Goal: Task Accomplishment & Management: Manage account settings

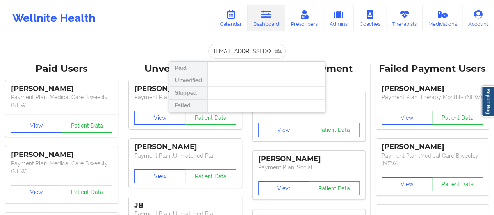
scroll to position [0, 2]
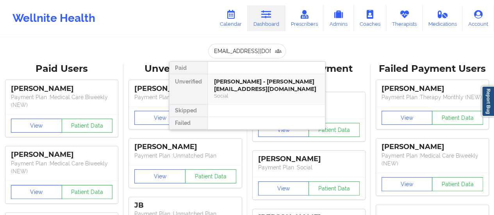
click at [247, 88] on div "[PERSON_NAME] - [PERSON_NAME][EMAIL_ADDRESS][DOMAIN_NAME]" at bounding box center [266, 85] width 105 height 14
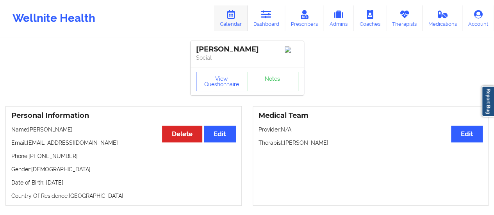
click at [236, 16] on icon at bounding box center [231, 14] width 10 height 9
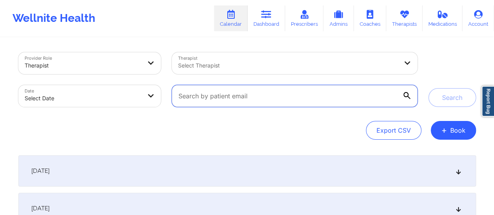
click at [234, 94] on input "text" at bounding box center [294, 96] width 245 height 22
paste input "[EMAIL_ADDRESS][DOMAIN_NAME]"
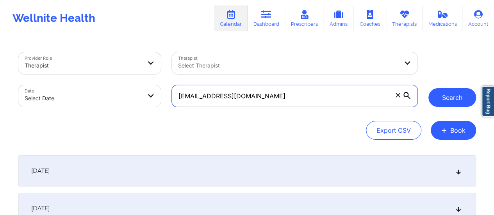
type input "[EMAIL_ADDRESS][DOMAIN_NAME]"
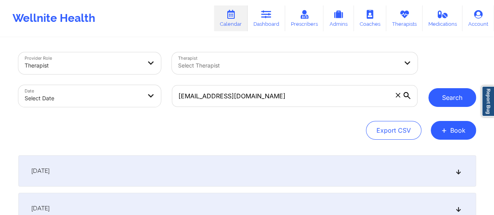
click at [448, 94] on button "Search" at bounding box center [453, 97] width 48 height 19
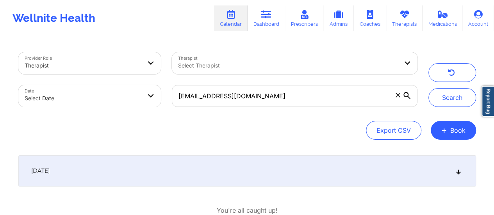
click at [313, 174] on div "[DATE]" at bounding box center [247, 171] width 458 height 31
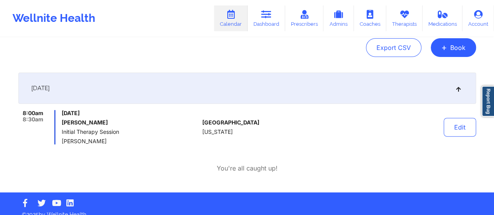
scroll to position [92, 0]
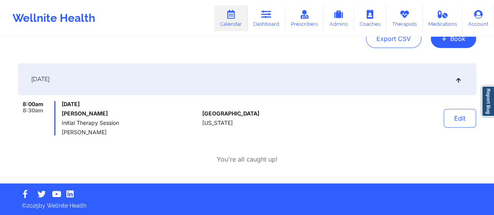
click at [99, 112] on h6 "[PERSON_NAME]" at bounding box center [130, 114] width 137 height 6
drag, startPoint x: 99, startPoint y: 112, endPoint x: 60, endPoint y: 113, distance: 38.7
click at [60, 113] on div "8:00am 8:30am [DATE] [PERSON_NAME] Initial Therapy Session [PERSON_NAME]" at bounding box center [108, 118] width 181 height 34
copy h6 "[PERSON_NAME]"
click at [265, 25] on link "Dashboard" at bounding box center [267, 18] width 38 height 26
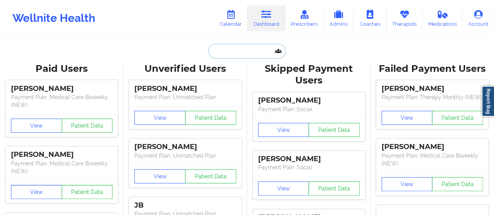
click at [247, 51] on input "text" at bounding box center [246, 51] width 77 height 15
paste input "[EMAIL_ADDRESS][DOMAIN_NAME]"
type input "[EMAIL_ADDRESS][DOMAIN_NAME]"
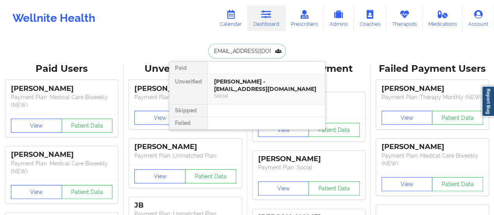
click at [239, 89] on div "[PERSON_NAME] - [EMAIL_ADDRESS][DOMAIN_NAME]" at bounding box center [266, 85] width 105 height 14
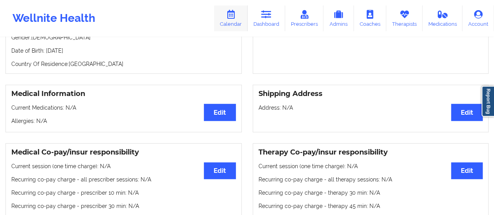
click at [227, 19] on link "Calendar" at bounding box center [231, 18] width 34 height 26
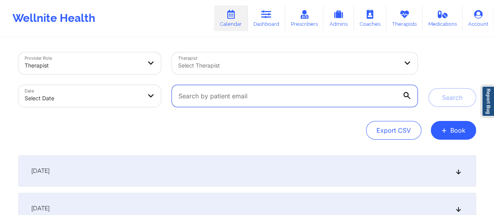
click at [255, 98] on input "text" at bounding box center [294, 96] width 245 height 22
paste input "[EMAIL_ADDRESS][DOMAIN_NAME]"
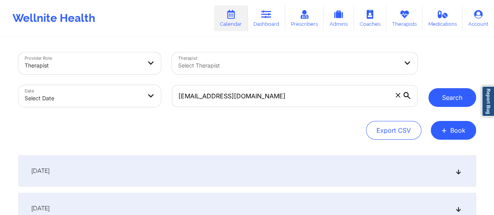
click at [445, 96] on button "Search" at bounding box center [453, 97] width 48 height 19
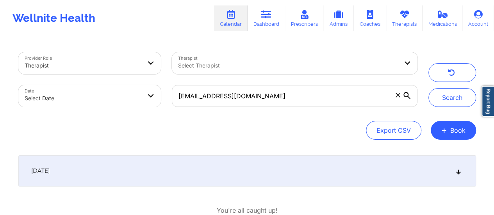
click at [284, 175] on div "[DATE]" at bounding box center [247, 171] width 458 height 31
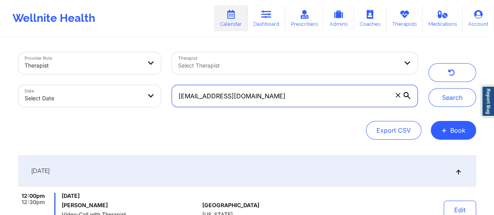
click at [288, 98] on input "[EMAIL_ADDRESS][DOMAIN_NAME]" at bounding box center [294, 96] width 245 height 22
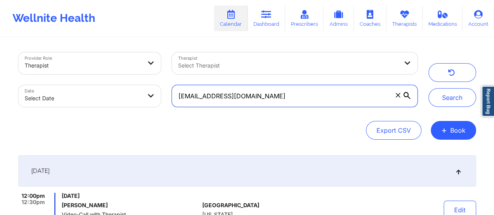
click at [288, 98] on input "[EMAIL_ADDRESS][DOMAIN_NAME]" at bounding box center [294, 96] width 245 height 22
paste input "ourlandtm1"
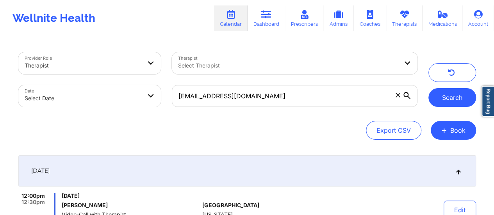
click at [456, 99] on button "Search" at bounding box center [453, 97] width 48 height 19
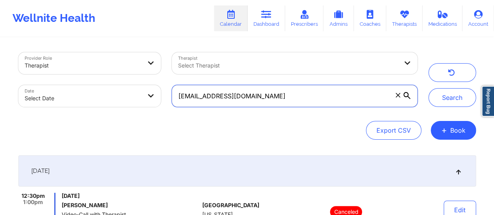
click at [297, 92] on input "[EMAIL_ADDRESS][DOMAIN_NAME]" at bounding box center [294, 96] width 245 height 22
paste input "[EMAIL_ADDRESS]"
type input "[EMAIL_ADDRESS][DOMAIN_NAME]"
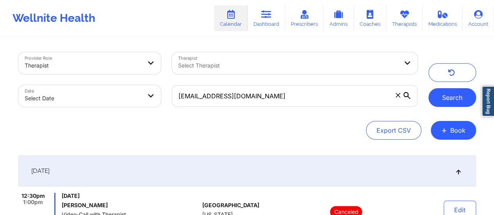
click at [444, 95] on button "Search" at bounding box center [453, 97] width 48 height 19
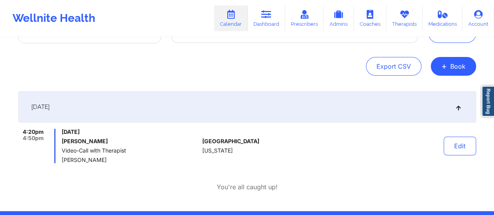
scroll to position [92, 0]
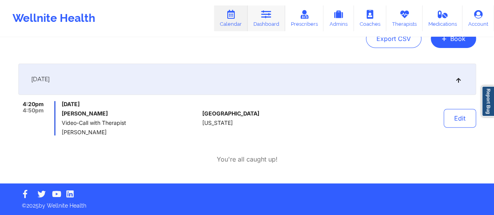
click at [275, 20] on link "Dashboard" at bounding box center [267, 18] width 38 height 26
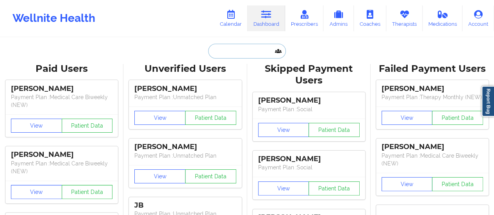
click at [236, 52] on input "text" at bounding box center [246, 51] width 77 height 15
paste input "[EMAIL_ADDRESS][DOMAIN_NAME]"
type input "[EMAIL_ADDRESS][DOMAIN_NAME]"
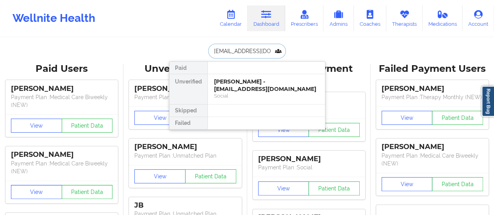
scroll to position [0, 13]
click at [236, 85] on div "[PERSON_NAME] - [PERSON_NAME][EMAIL_ADDRESS][DOMAIN_NAME]" at bounding box center [266, 85] width 105 height 14
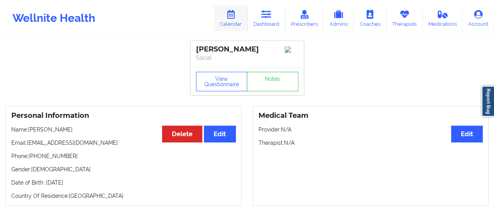
click at [238, 22] on link "Calendar" at bounding box center [231, 18] width 34 height 26
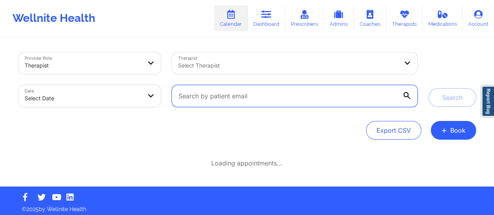
click at [281, 95] on input "text" at bounding box center [294, 96] width 245 height 22
paste input "[EMAIL_ADDRESS][DOMAIN_NAME]"
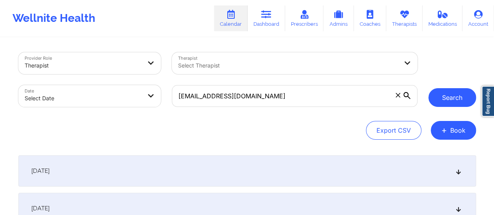
click at [444, 97] on button "Search" at bounding box center [453, 97] width 48 height 19
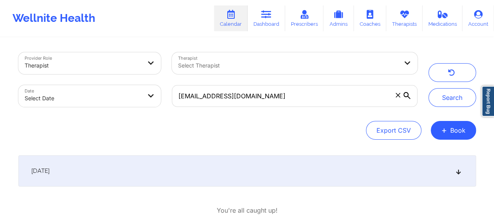
scroll to position [51, 0]
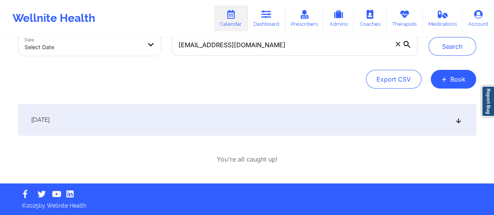
click at [289, 116] on div "[DATE]" at bounding box center [247, 119] width 458 height 31
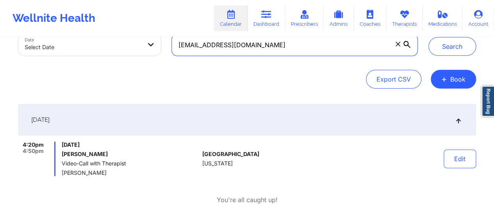
click at [303, 47] on input "[EMAIL_ADDRESS][DOMAIN_NAME]" at bounding box center [294, 45] width 245 height 22
paste input "[EMAIL_ADDRESS]"
type input "[EMAIL_ADDRESS][DOMAIN_NAME]"
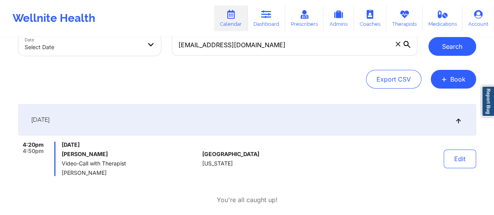
click at [446, 40] on button "Search" at bounding box center [453, 46] width 48 height 19
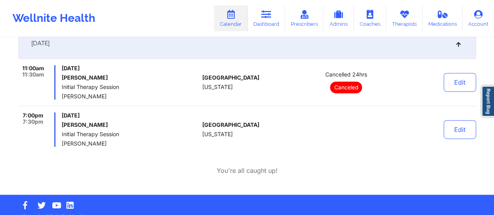
scroll to position [126, 0]
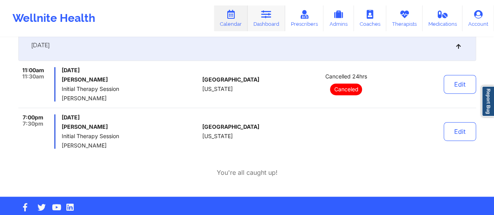
click at [266, 12] on icon at bounding box center [266, 14] width 10 height 9
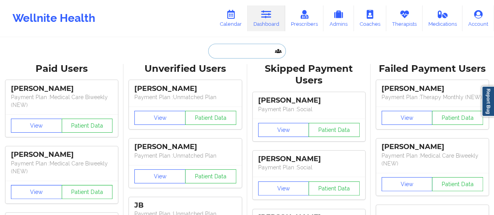
click at [250, 45] on input "text" at bounding box center [246, 51] width 77 height 15
paste input "[EMAIL_ADDRESS][DOMAIN_NAME]"
type input "[EMAIL_ADDRESS][DOMAIN_NAME]"
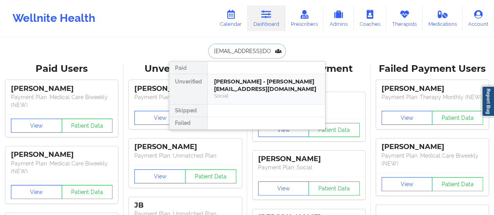
click at [248, 89] on div "[PERSON_NAME] - [PERSON_NAME][EMAIL_ADDRESS][DOMAIN_NAME]" at bounding box center [266, 85] width 105 height 14
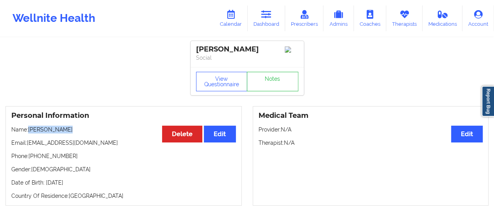
drag, startPoint x: 30, startPoint y: 131, endPoint x: 88, endPoint y: 125, distance: 58.9
click at [88, 125] on div "Personal Information Edit Delete Name: [PERSON_NAME] Email: [EMAIL_ADDRESS][DOM…" at bounding box center [123, 156] width 236 height 100
click at [235, 24] on link "Calendar" at bounding box center [231, 18] width 34 height 26
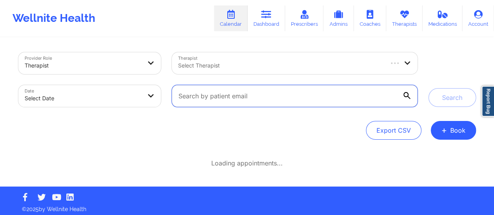
click at [304, 89] on input "text" at bounding box center [294, 96] width 245 height 22
paste input "[EMAIL_ADDRESS][DOMAIN_NAME]"
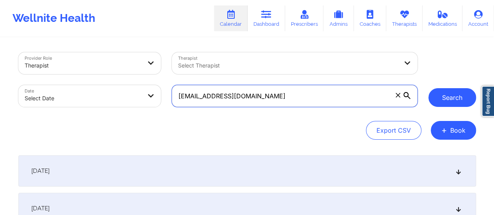
type input "[EMAIL_ADDRESS][DOMAIN_NAME]"
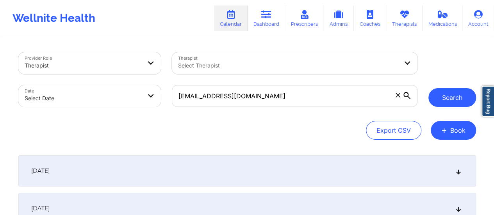
click at [447, 91] on button "Search" at bounding box center [453, 97] width 48 height 19
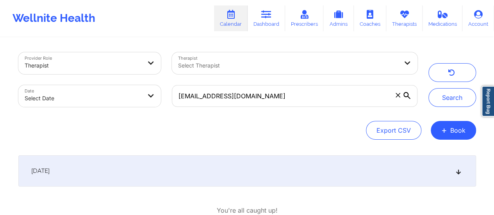
scroll to position [51, 0]
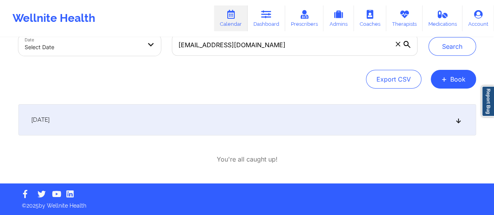
click at [244, 120] on div "[DATE]" at bounding box center [247, 119] width 458 height 31
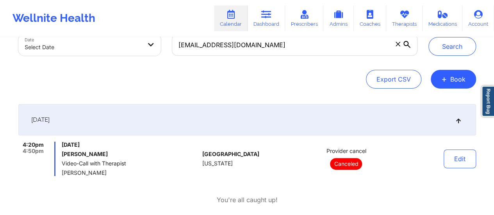
scroll to position [92, 0]
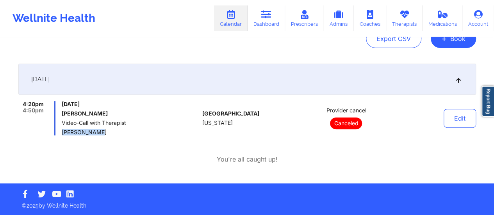
drag, startPoint x: 104, startPoint y: 133, endPoint x: 61, endPoint y: 133, distance: 42.6
click at [61, 133] on div "4:20pm 4:50pm [DATE] [PERSON_NAME] Video-Call with Therapist [PERSON_NAME]" at bounding box center [108, 118] width 181 height 34
copy span "[PERSON_NAME]"
click at [267, 23] on link "Dashboard" at bounding box center [267, 18] width 38 height 26
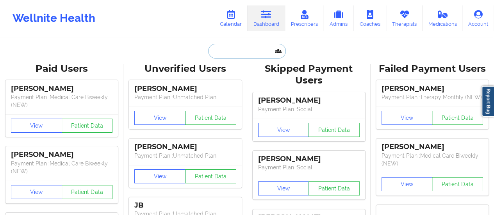
click at [241, 47] on input "text" at bounding box center [246, 51] width 77 height 15
paste input "[EMAIL_ADDRESS][DOMAIN_NAME]"
type input "[EMAIL_ADDRESS][DOMAIN_NAME]"
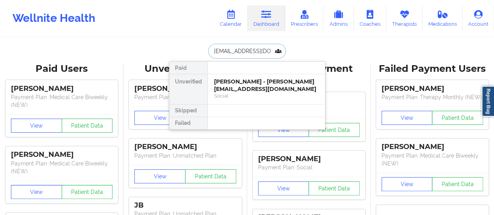
scroll to position [0, 13]
click at [238, 95] on div "Social" at bounding box center [266, 96] width 105 height 7
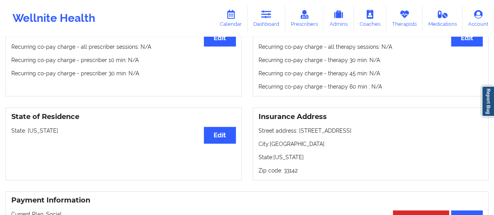
scroll to position [265, 0]
click at [405, 21] on link "Therapists" at bounding box center [404, 18] width 36 height 26
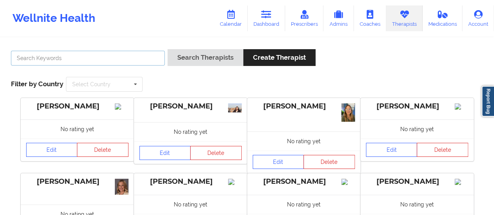
click at [130, 54] on input "text" at bounding box center [88, 58] width 154 height 15
paste input "[PERSON_NAME]"
type input "[PERSON_NAME]"
click at [168, 49] on button "Search Therapists" at bounding box center [206, 57] width 76 height 17
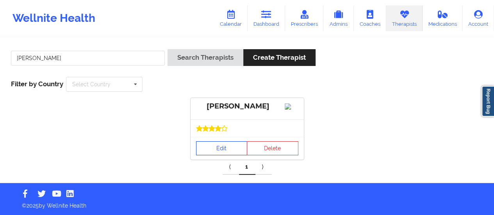
click at [211, 156] on link "Edit" at bounding box center [222, 148] width 52 height 14
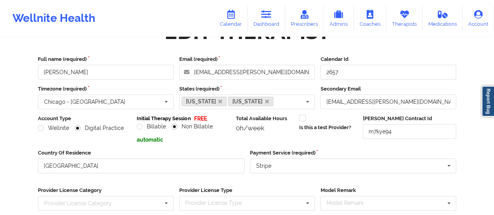
scroll to position [141, 0]
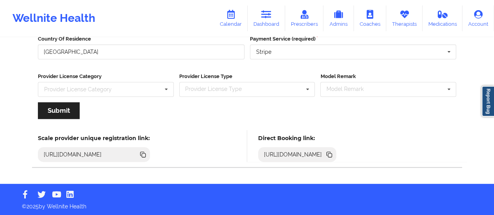
click at [334, 151] on icon at bounding box center [329, 154] width 9 height 9
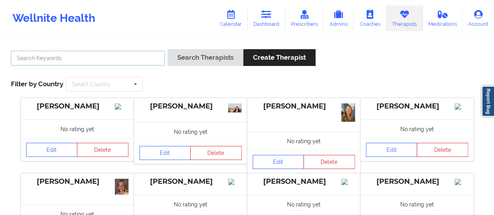
click at [101, 53] on input "text" at bounding box center [88, 58] width 154 height 15
paste input "[PERSON_NAME] [PERSON_NAME]"
type input "[PERSON_NAME] [PERSON_NAME]"
click at [168, 49] on button "Search Therapists" at bounding box center [206, 57] width 76 height 17
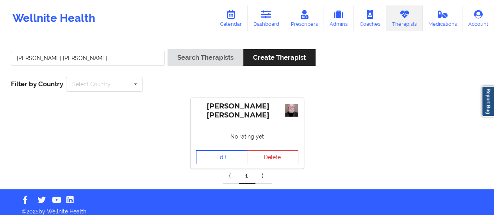
click at [227, 159] on link "Edit" at bounding box center [222, 157] width 52 height 14
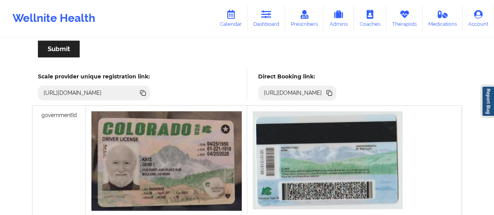
scroll to position [185, 0]
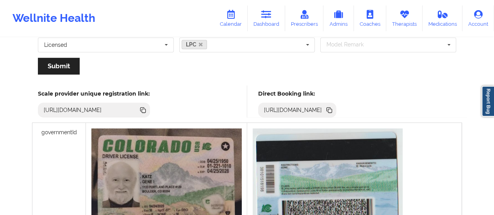
click at [331, 109] on icon at bounding box center [329, 109] width 4 height 4
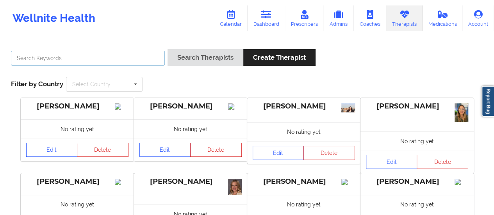
click at [101, 59] on input "text" at bounding box center [88, 58] width 154 height 15
paste input "[PERSON_NAME]"
type input "[PERSON_NAME]"
click at [168, 49] on button "Search Therapists" at bounding box center [206, 57] width 76 height 17
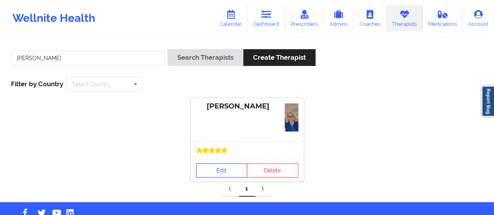
click at [227, 168] on link "Edit" at bounding box center [222, 171] width 52 height 14
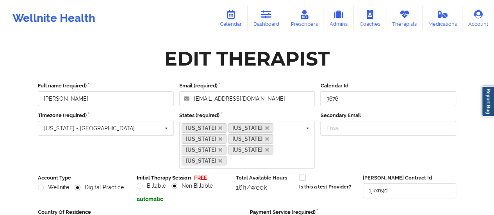
scroll to position [162, 0]
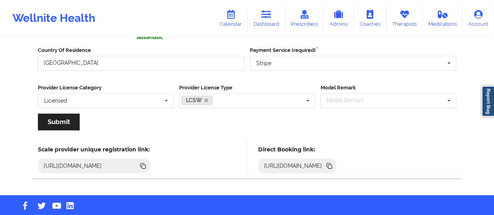
click at [331, 163] on icon at bounding box center [329, 165] width 4 height 4
click at [272, 20] on link "Dashboard" at bounding box center [267, 18] width 38 height 26
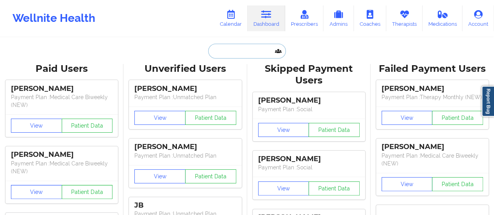
click at [257, 51] on input "text" at bounding box center [246, 51] width 77 height 15
paste input "[EMAIL_ADDRESS][DOMAIN_NAME]"
type input "[EMAIL_ADDRESS][DOMAIN_NAME]"
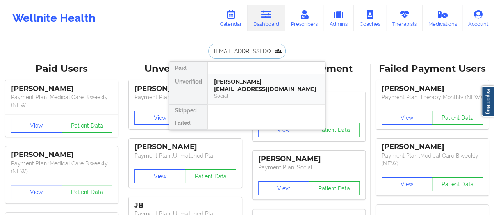
click at [237, 93] on div "Social" at bounding box center [266, 96] width 105 height 7
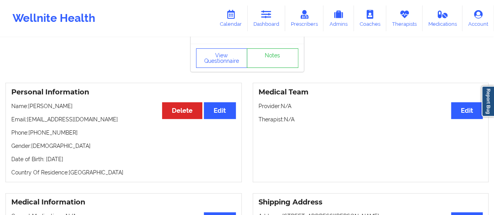
scroll to position [19, 0]
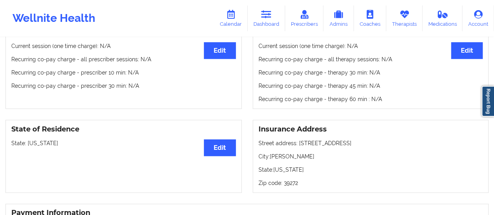
scroll to position [252, 0]
click at [232, 17] on icon at bounding box center [231, 14] width 10 height 9
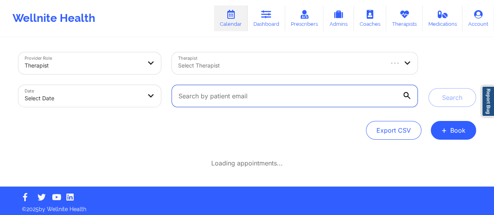
click at [231, 85] on input "text" at bounding box center [294, 96] width 245 height 22
paste input "[EMAIL_ADDRESS][DOMAIN_NAME]"
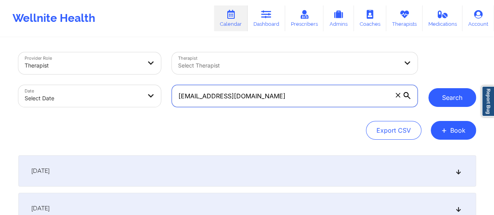
type input "[EMAIL_ADDRESS][DOMAIN_NAME]"
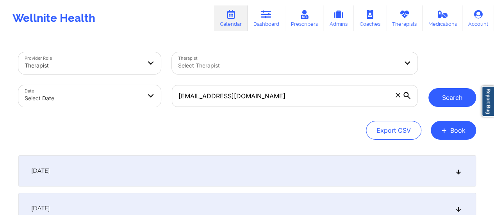
click at [456, 95] on button "Search" at bounding box center [453, 97] width 48 height 19
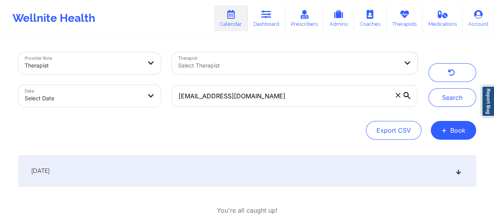
click at [232, 160] on div "[DATE]" at bounding box center [247, 171] width 458 height 31
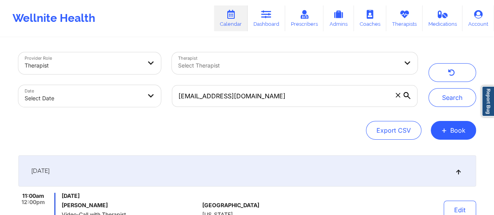
scroll to position [92, 0]
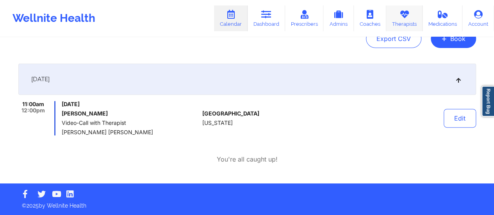
click at [399, 15] on link "Therapists" at bounding box center [404, 18] width 36 height 26
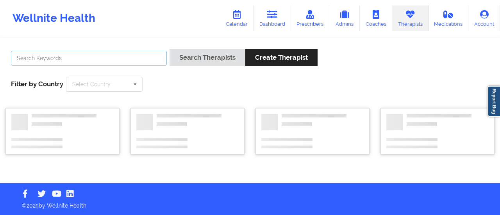
click at [136, 59] on input "text" at bounding box center [89, 58] width 156 height 15
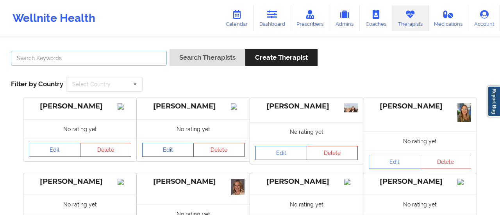
paste input "[PERSON_NAME]"
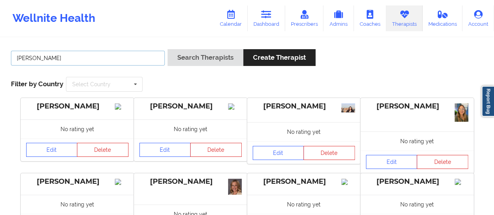
type input "[PERSON_NAME]"
click at [168, 49] on button "Search Therapists" at bounding box center [206, 57] width 76 height 17
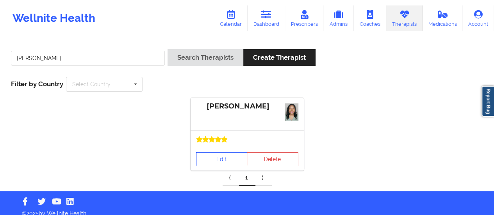
click at [219, 161] on link "Edit" at bounding box center [222, 159] width 52 height 14
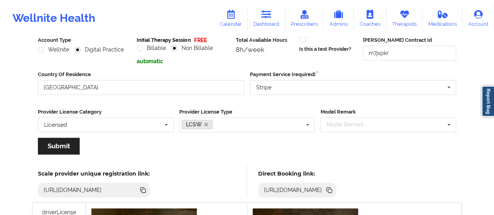
scroll to position [105, 0]
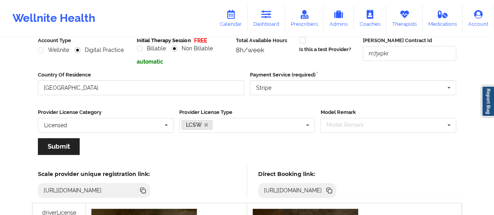
click at [334, 188] on icon at bounding box center [329, 190] width 9 height 9
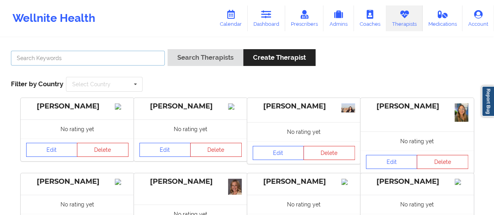
click at [105, 59] on input "text" at bounding box center [88, 58] width 154 height 15
click at [168, 49] on button "Search Therapists" at bounding box center [206, 57] width 76 height 17
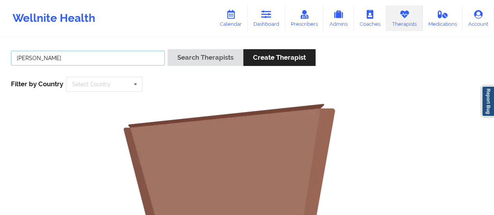
click at [168, 49] on button "Search Therapists" at bounding box center [206, 57] width 76 height 17
type input "[PERSON_NAME]"
click at [168, 49] on button "Search Therapists" at bounding box center [206, 57] width 76 height 17
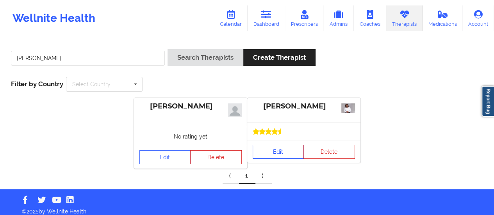
click at [259, 156] on link "Edit" at bounding box center [279, 152] width 52 height 14
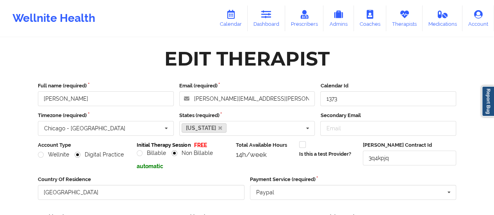
scroll to position [141, 0]
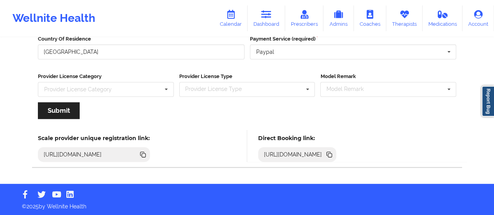
click at [331, 152] on icon at bounding box center [329, 154] width 4 height 4
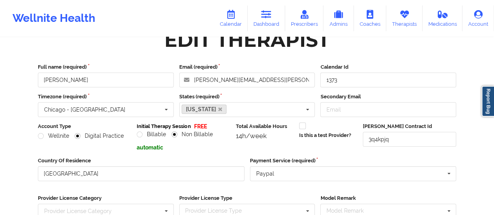
scroll to position [14, 0]
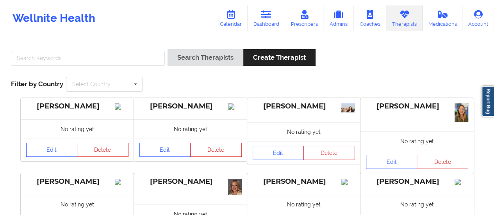
scroll to position [3, 0]
click at [113, 56] on input "text" at bounding box center [88, 58] width 154 height 15
paste input "[PERSON_NAME]"
type input "[PERSON_NAME]"
click at [168, 49] on button "Search Therapists" at bounding box center [206, 57] width 76 height 17
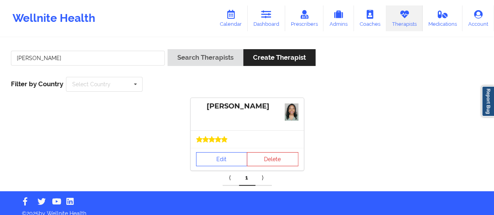
click at [218, 168] on div "Edit Delete" at bounding box center [247, 159] width 113 height 23
click at [216, 161] on link "Edit" at bounding box center [222, 159] width 52 height 14
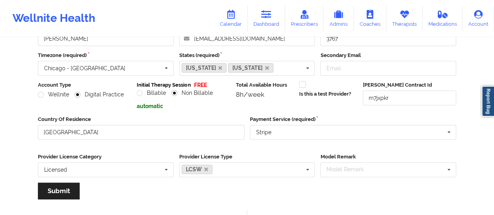
scroll to position [60, 0]
click at [257, 18] on link "Dashboard" at bounding box center [267, 18] width 38 height 26
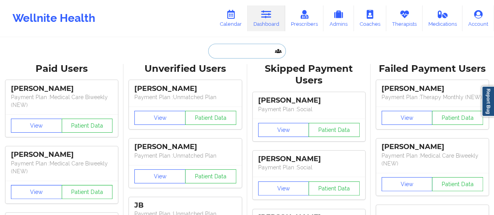
click at [236, 50] on input "text" at bounding box center [246, 51] width 77 height 15
paste input "[EMAIL_ADDRESS][DOMAIN_NAME]"
type input "[EMAIL_ADDRESS][DOMAIN_NAME]"
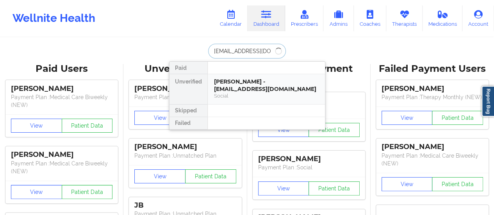
click at [267, 79] on div "[PERSON_NAME] - [EMAIL_ADDRESS][DOMAIN_NAME]" at bounding box center [266, 85] width 105 height 14
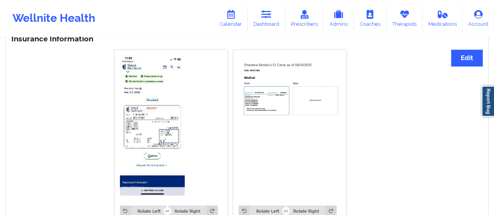
scroll to position [728, 0]
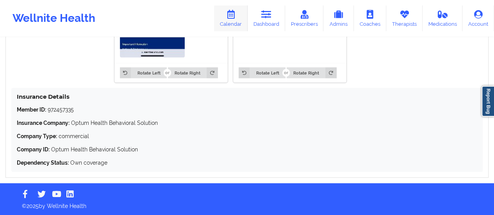
click at [235, 20] on link "Calendar" at bounding box center [231, 18] width 34 height 26
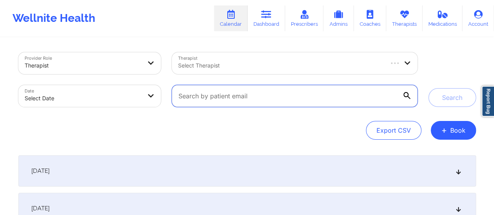
click at [260, 97] on input "text" at bounding box center [294, 96] width 245 height 22
paste input "[EMAIL_ADDRESS][DOMAIN_NAME]"
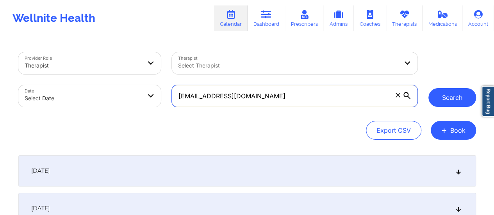
type input "[EMAIL_ADDRESS][DOMAIN_NAME]"
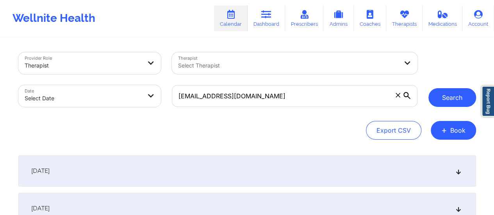
click at [458, 107] on button "Search" at bounding box center [453, 97] width 48 height 19
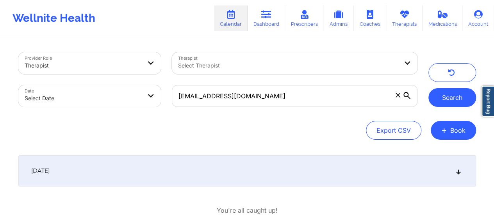
click at [442, 99] on button "Search" at bounding box center [453, 97] width 48 height 19
click at [264, 164] on div "[DATE]" at bounding box center [247, 171] width 458 height 31
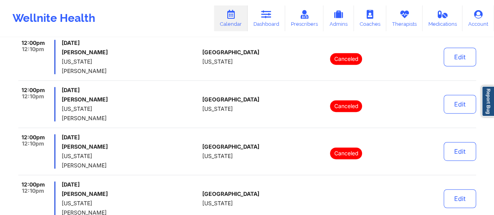
scroll to position [233, 0]
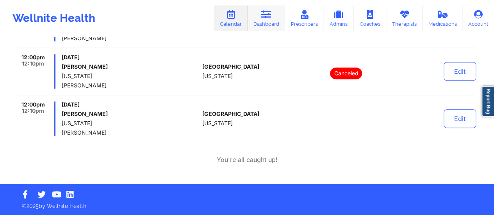
click at [274, 18] on link "Dashboard" at bounding box center [267, 18] width 38 height 26
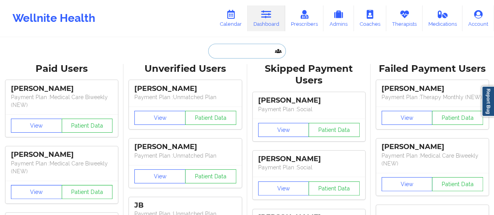
click at [246, 47] on input "text" at bounding box center [246, 51] width 77 height 15
paste input "[EMAIL_ADDRESS][DOMAIN_NAME]"
type input "[EMAIL_ADDRESS][DOMAIN_NAME]"
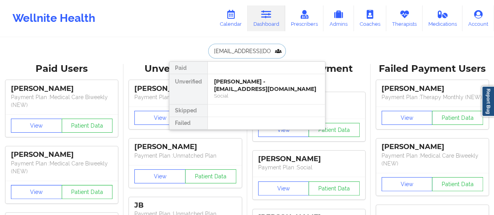
click at [249, 83] on div "[PERSON_NAME] - [EMAIL_ADDRESS][DOMAIN_NAME]" at bounding box center [266, 85] width 105 height 14
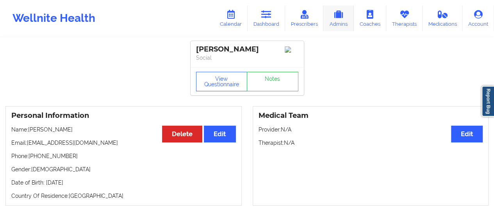
click at [349, 24] on link "Admins" at bounding box center [339, 18] width 30 height 26
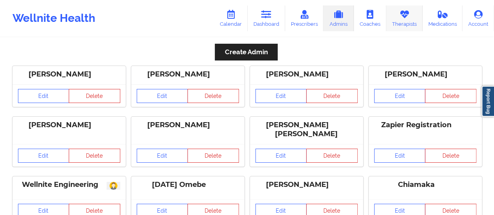
click at [406, 21] on link "Therapists" at bounding box center [404, 18] width 36 height 26
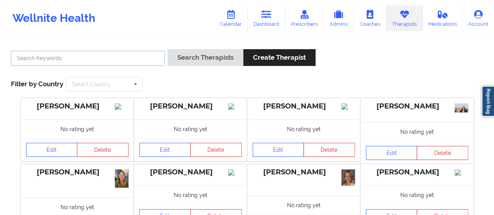
click at [116, 56] on input "text" at bounding box center [88, 58] width 154 height 15
type input "[PERSON_NAME]"
click at [168, 49] on button "Search Therapists" at bounding box center [206, 57] width 76 height 17
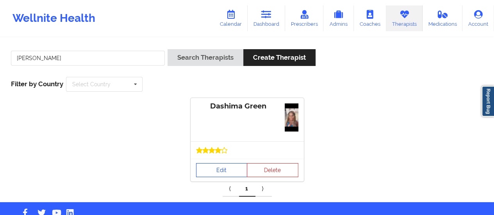
drag, startPoint x: 212, startPoint y: 153, endPoint x: 212, endPoint y: 169, distance: 15.6
click at [212, 169] on div "Dashima Green Edit Delete" at bounding box center [247, 140] width 113 height 84
click at [212, 169] on link "Edit" at bounding box center [222, 170] width 52 height 14
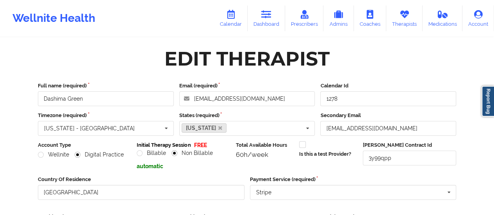
scroll to position [141, 0]
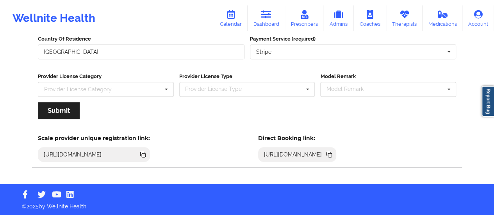
click at [332, 155] on icon at bounding box center [330, 156] width 4 height 4
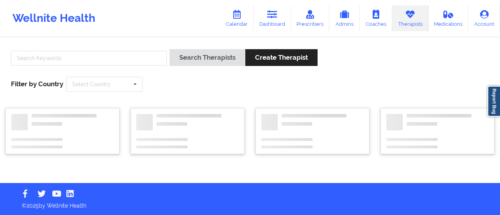
click at [91, 50] on div at bounding box center [88, 60] width 161 height 22
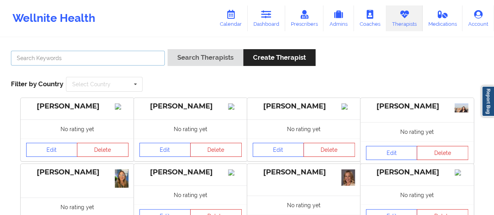
click at [88, 57] on input "text" at bounding box center [88, 58] width 154 height 15
type input "[PERSON_NAME]"
click at [168, 49] on button "Search Therapists" at bounding box center [206, 57] width 76 height 17
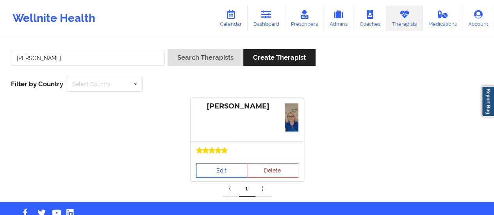
click at [225, 176] on link "Edit" at bounding box center [222, 171] width 52 height 14
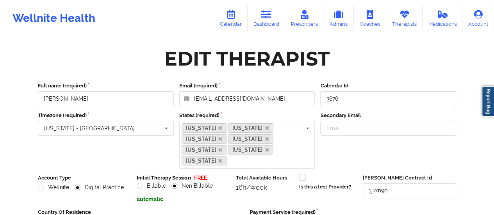
scroll to position [162, 0]
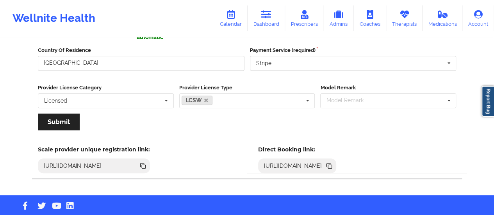
click at [332, 165] on icon at bounding box center [330, 167] width 4 height 4
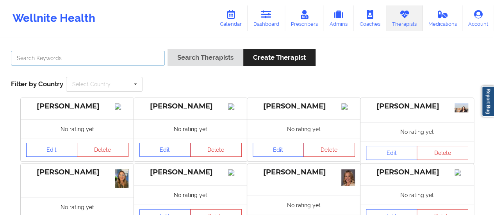
click at [101, 61] on input "text" at bounding box center [88, 58] width 154 height 15
type input "[PERSON_NAME]"
click at [168, 49] on button "Search Therapists" at bounding box center [206, 57] width 76 height 17
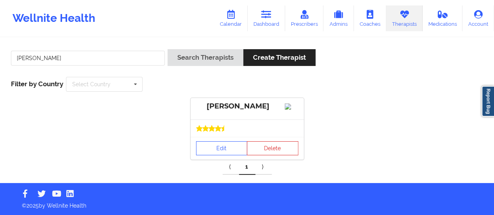
click at [217, 160] on div "Edit Delete" at bounding box center [247, 148] width 113 height 23
click at [216, 156] on link "Edit" at bounding box center [222, 148] width 52 height 14
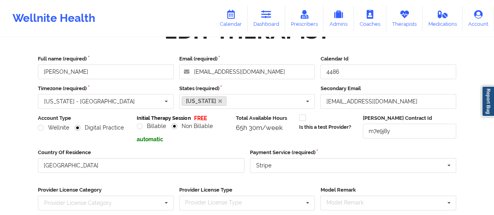
scroll to position [141, 0]
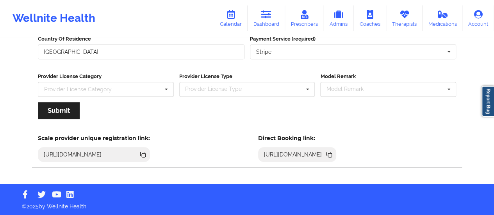
click at [332, 154] on icon at bounding box center [330, 156] width 4 height 4
click at [258, 20] on link "Dashboard" at bounding box center [267, 18] width 38 height 26
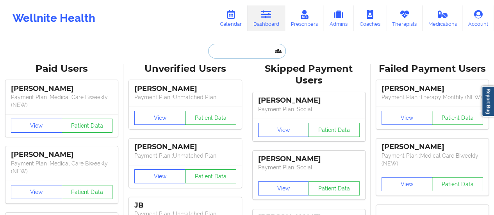
click at [247, 54] on input "text" at bounding box center [246, 51] width 77 height 15
paste input "[EMAIL_ADDRESS][DOMAIN_NAME]"
type input "[EMAIL_ADDRESS][DOMAIN_NAME]"
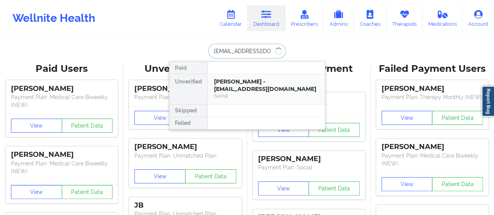
click at [243, 89] on div "[PERSON_NAME] - [EMAIL_ADDRESS][DOMAIN_NAME]" at bounding box center [266, 85] width 105 height 14
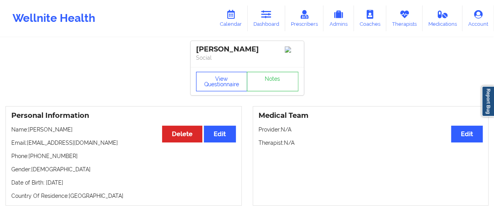
click at [208, 81] on button "View Questionnaire" at bounding box center [222, 82] width 52 height 20
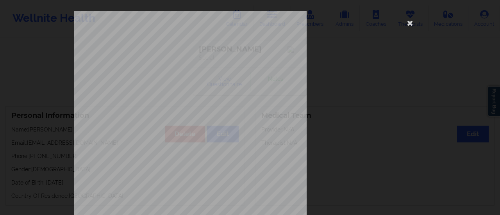
scroll to position [157, 0]
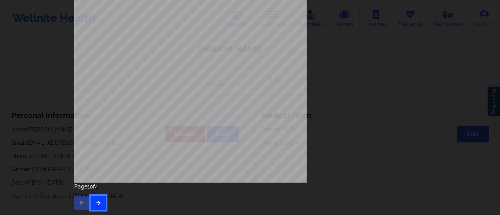
click at [102, 203] on button "button" at bounding box center [98, 203] width 15 height 14
click at [98, 203] on icon "button" at bounding box center [98, 202] width 7 height 5
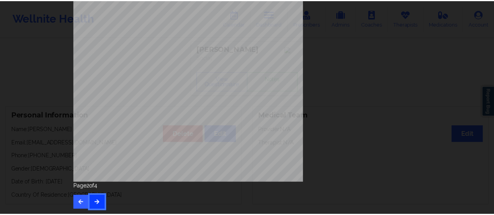
scroll to position [0, 0]
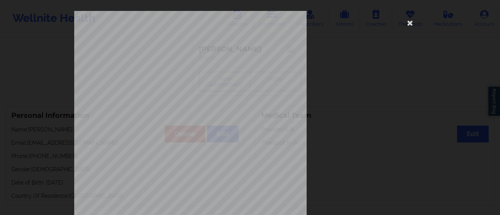
click at [332, 100] on div "commercial Insurance Member ID for patient 43100881800 Insurance company name d…" at bounding box center [250, 175] width 352 height 329
click at [408, 26] on icon at bounding box center [410, 22] width 13 height 13
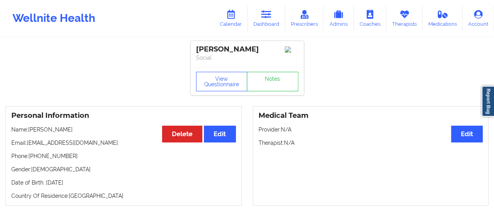
drag, startPoint x: 29, startPoint y: 133, endPoint x: 92, endPoint y: 133, distance: 63.7
click at [92, 133] on p "Name: [PERSON_NAME]" at bounding box center [123, 130] width 225 height 8
copy p "[PERSON_NAME]"
click at [404, 20] on link "Therapists" at bounding box center [404, 18] width 36 height 26
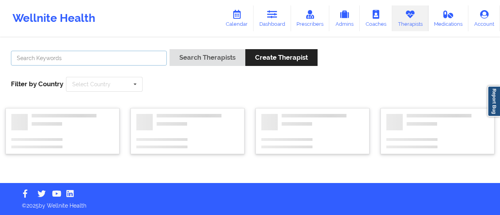
click at [78, 62] on input "text" at bounding box center [89, 58] width 156 height 15
paste input "[PERSON_NAME]"
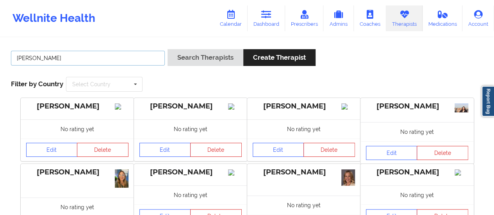
click at [168, 49] on button "Search Therapists" at bounding box center [206, 57] width 76 height 17
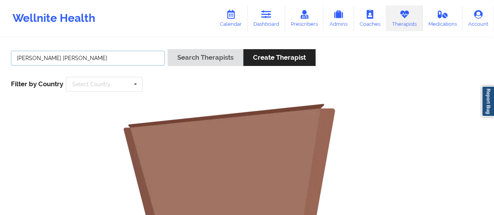
click at [168, 49] on button "Search Therapists" at bounding box center [206, 57] width 76 height 17
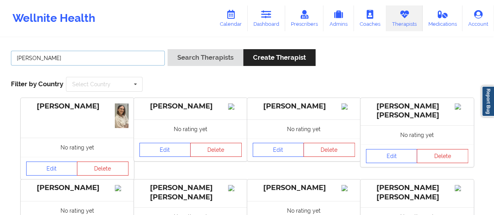
click at [98, 63] on input "[PERSON_NAME]" at bounding box center [88, 58] width 154 height 15
paste input "[PERSON_NAME]"
click at [168, 49] on button "Search Therapists" at bounding box center [206, 57] width 76 height 17
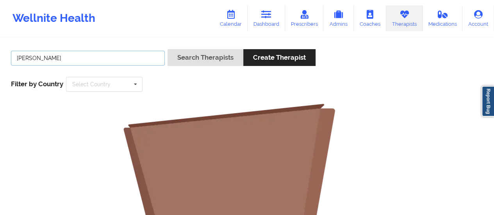
drag, startPoint x: 47, startPoint y: 59, endPoint x: 123, endPoint y: 61, distance: 75.8
click at [123, 61] on input "[PERSON_NAME]" at bounding box center [88, 58] width 154 height 15
click at [168, 49] on button "Search Therapists" at bounding box center [206, 57] width 76 height 17
drag, startPoint x: 37, startPoint y: 58, endPoint x: 16, endPoint y: 57, distance: 21.1
click at [16, 57] on input "[PERSON_NAME] [PERSON_NAME]" at bounding box center [88, 58] width 154 height 15
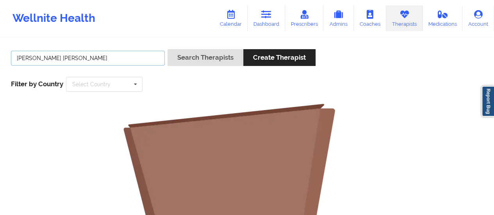
click at [102, 63] on input "[PERSON_NAME] [PERSON_NAME]" at bounding box center [88, 58] width 154 height 15
paste input "[PERSON_NAME]"
click at [46, 57] on input "[PERSON_NAME]" at bounding box center [88, 58] width 154 height 15
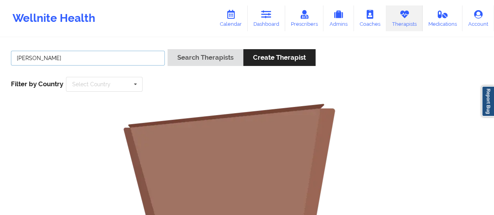
type input "[PERSON_NAME]"
click at [168, 49] on button "Search Therapists" at bounding box center [206, 57] width 76 height 17
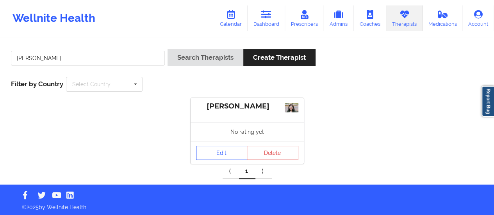
click at [211, 156] on link "Edit" at bounding box center [222, 153] width 52 height 14
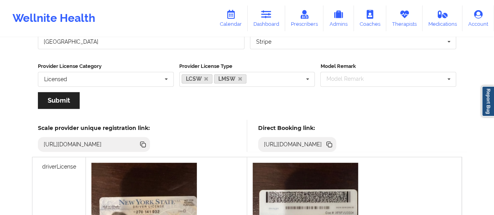
scroll to position [178, 0]
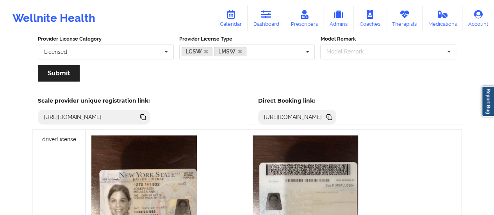
click at [332, 118] on icon at bounding box center [330, 118] width 4 height 4
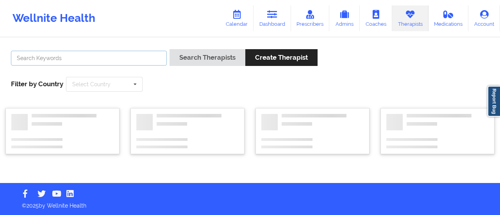
click at [99, 56] on input "text" at bounding box center [89, 58] width 156 height 15
paste input "[PERSON_NAME]"
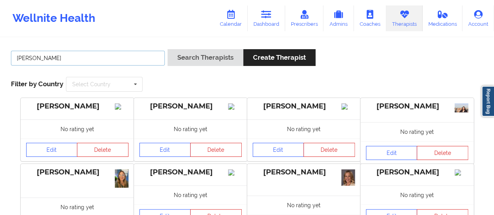
click at [41, 58] on input "[PERSON_NAME]" at bounding box center [88, 58] width 154 height 15
click at [168, 49] on button "Search Therapists" at bounding box center [206, 57] width 76 height 17
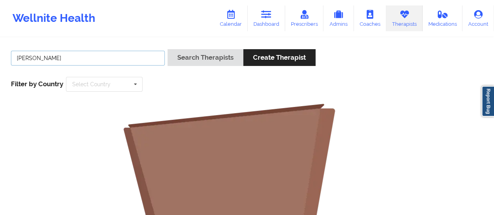
click at [15, 58] on input "[PERSON_NAME]" at bounding box center [88, 58] width 154 height 15
click at [168, 49] on button "Search Therapists" at bounding box center [206, 57] width 76 height 17
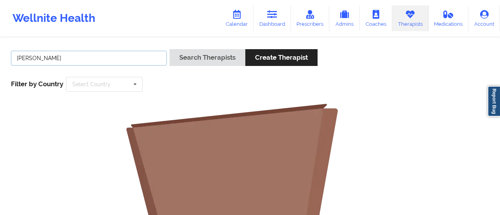
click at [60, 59] on input "[PERSON_NAME]" at bounding box center [89, 58] width 156 height 15
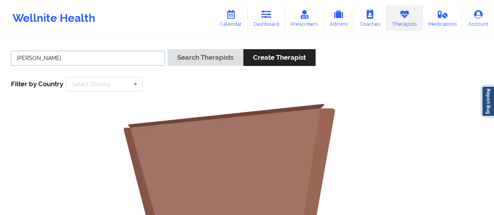
type input "[PERSON_NAME]"
click at [168, 49] on button "Search Therapists" at bounding box center [206, 57] width 76 height 17
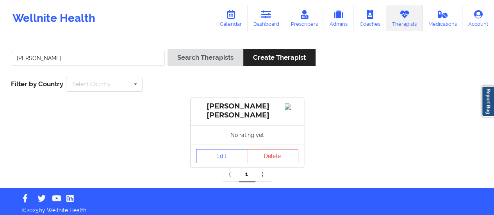
click at [215, 159] on link "Edit" at bounding box center [222, 156] width 52 height 14
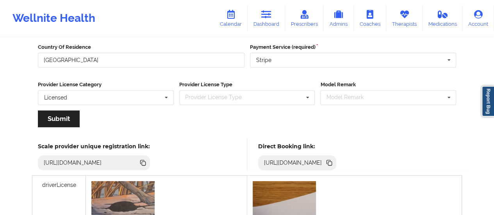
scroll to position [131, 0]
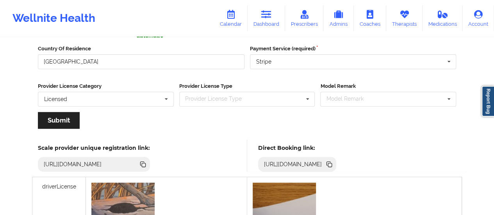
click at [337, 158] on div "[URL][DOMAIN_NAME]" at bounding box center [297, 164] width 79 height 15
click at [332, 164] on icon at bounding box center [330, 165] width 4 height 4
click at [220, 13] on link "Calendar" at bounding box center [231, 18] width 34 height 26
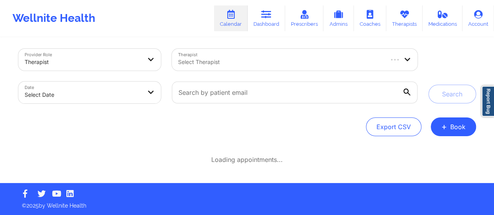
scroll to position [3, 0]
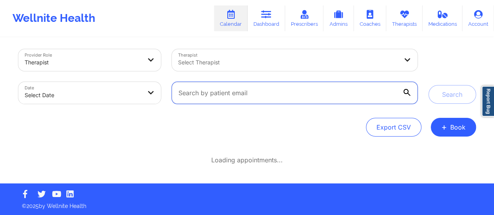
click at [329, 90] on input "text" at bounding box center [294, 93] width 245 height 22
paste input "[EMAIL_ADDRESS][DOMAIN_NAME]"
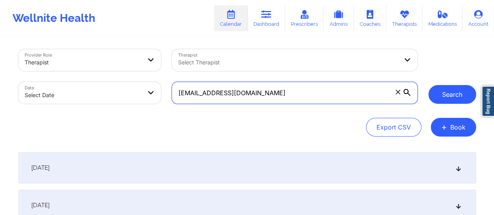
type input "[EMAIL_ADDRESS][DOMAIN_NAME]"
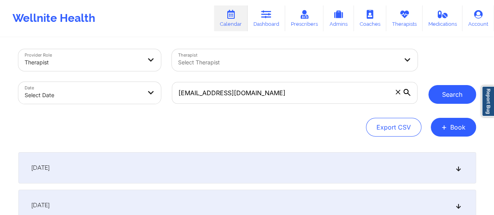
click at [461, 97] on button "Search" at bounding box center [453, 94] width 48 height 19
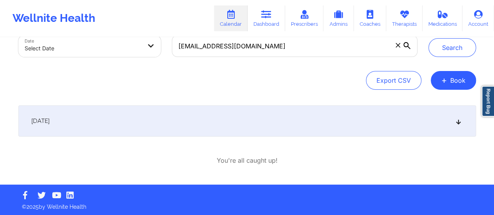
scroll to position [51, 0]
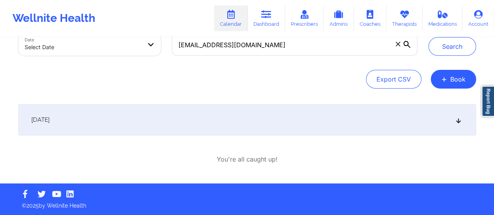
click at [260, 119] on div "[DATE]" at bounding box center [247, 119] width 458 height 31
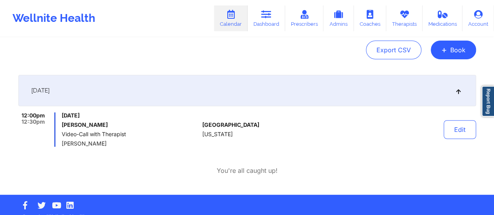
scroll to position [81, 0]
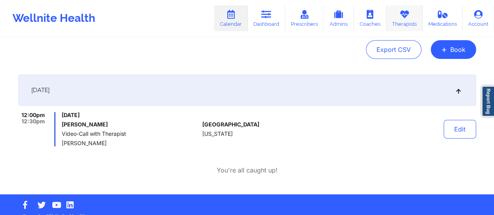
click at [397, 16] on link "Therapists" at bounding box center [404, 18] width 36 height 26
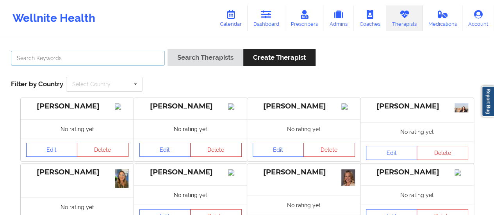
click at [133, 55] on input "text" at bounding box center [88, 58] width 154 height 15
type input "[PERSON_NAME]"
click at [168, 49] on button "Search Therapists" at bounding box center [206, 57] width 76 height 17
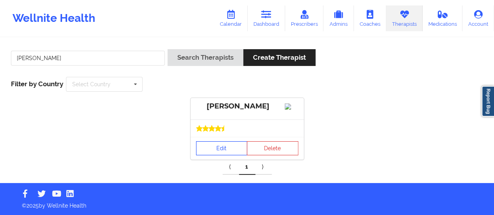
click at [210, 156] on link "Edit" at bounding box center [222, 148] width 52 height 14
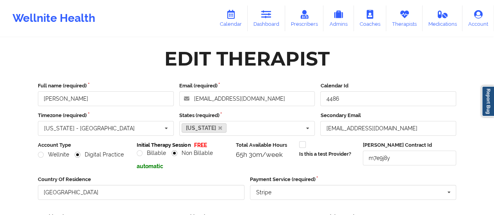
scroll to position [141, 0]
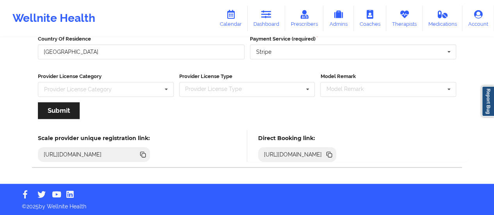
click at [332, 154] on icon at bounding box center [330, 156] width 4 height 4
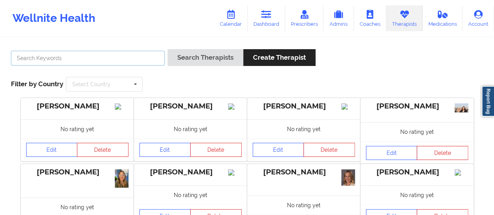
click at [102, 59] on input "text" at bounding box center [88, 58] width 154 height 15
type input "[US_STATE][PERSON_NAME]"
click at [168, 49] on button "Search Therapists" at bounding box center [206, 57] width 76 height 17
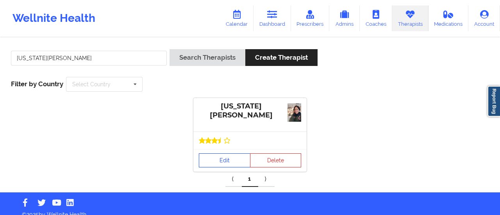
drag, startPoint x: 215, startPoint y: 153, endPoint x: 214, endPoint y: 149, distance: 3.9
click at [214, 149] on div "Edit Delete" at bounding box center [249, 160] width 113 height 23
click at [214, 154] on link "Edit" at bounding box center [225, 161] width 52 height 14
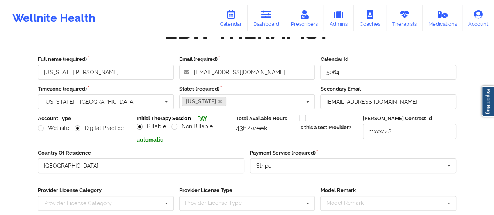
scroll to position [141, 0]
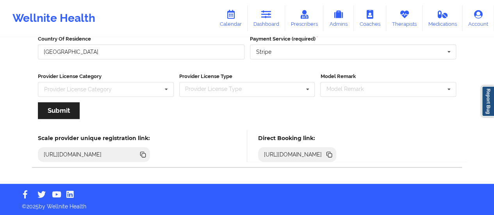
drag, startPoint x: 458, startPoint y: 157, endPoint x: 455, endPoint y: 154, distance: 5.0
click at [334, 154] on icon at bounding box center [329, 154] width 9 height 9
copy div
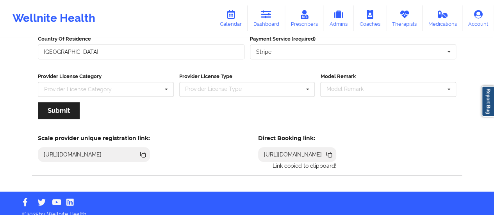
click at [332, 154] on icon at bounding box center [330, 156] width 4 height 4
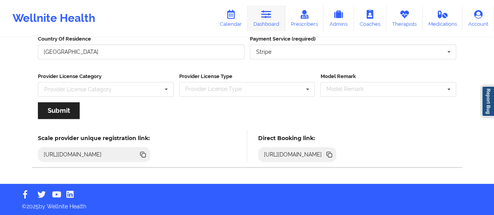
click at [270, 16] on icon at bounding box center [266, 14] width 10 height 9
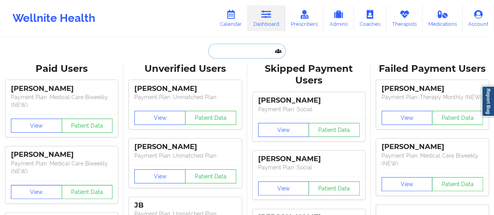
click at [227, 47] on input "text" at bounding box center [246, 51] width 77 height 15
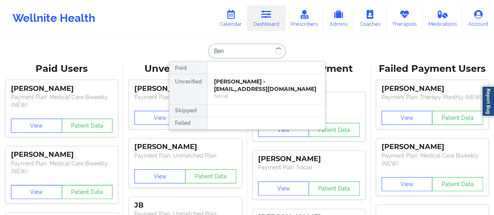
click at [233, 44] on input "Ben" at bounding box center [246, 51] width 77 height 15
paste input "[PERSON_NAME]"
type input "[PERSON_NAME]"
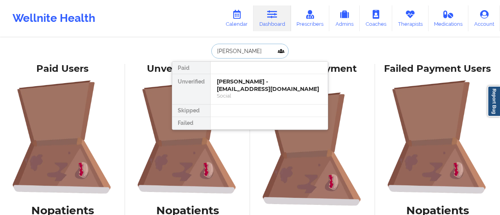
click at [259, 51] on input "[PERSON_NAME]" at bounding box center [249, 51] width 77 height 15
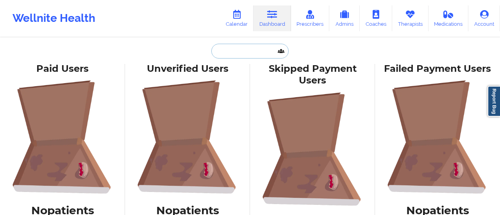
paste input "[PERSON_NAME]"
type input "[PERSON_NAME]"
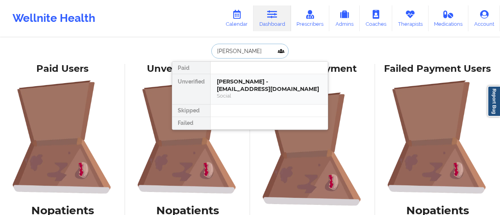
click at [250, 103] on div "[PERSON_NAME] - [EMAIL_ADDRESS][DOMAIN_NAME] Social" at bounding box center [269, 89] width 117 height 30
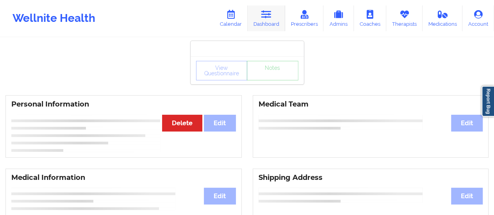
click at [259, 22] on link "Dashboard" at bounding box center [267, 18] width 38 height 26
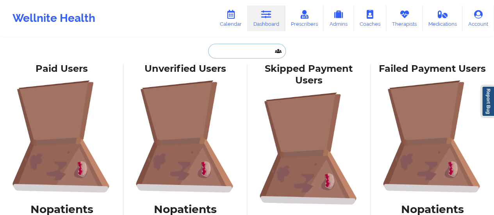
click at [244, 49] on input "text" at bounding box center [246, 51] width 77 height 15
paste input "[PERSON_NAME]"
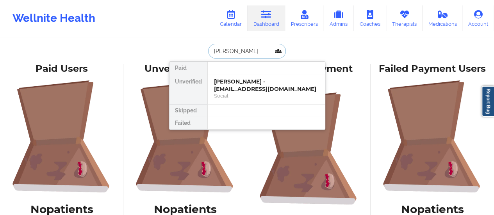
type input "[PERSON_NAME]"
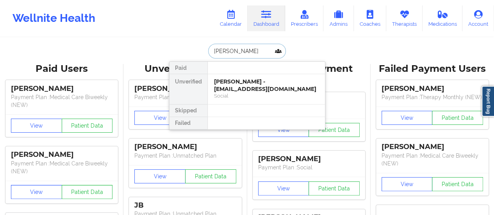
click at [246, 87] on div "[PERSON_NAME] - [EMAIL_ADDRESS][DOMAIN_NAME]" at bounding box center [266, 85] width 105 height 14
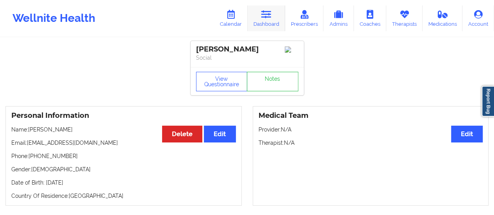
click at [268, 21] on link "Dashboard" at bounding box center [267, 18] width 38 height 26
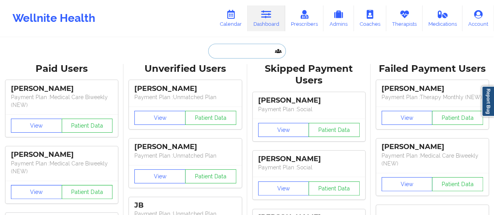
click at [249, 52] on input "text" at bounding box center [246, 51] width 77 height 15
paste input "[PERSON_NAME]"
type input "[PERSON_NAME]"
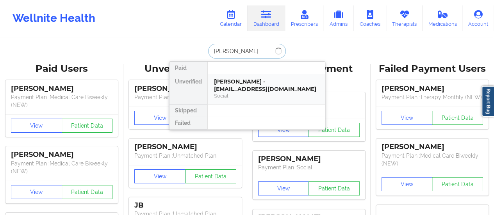
click at [236, 86] on div "[PERSON_NAME] - [EMAIL_ADDRESS][DOMAIN_NAME]" at bounding box center [266, 85] width 105 height 14
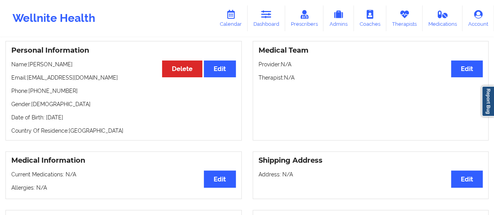
scroll to position [46, 0]
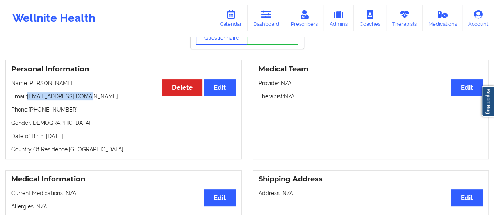
drag, startPoint x: 98, startPoint y: 97, endPoint x: 28, endPoint y: 97, distance: 70.7
click at [28, 97] on p "Email: [EMAIL_ADDRESS][DOMAIN_NAME]" at bounding box center [123, 97] width 225 height 8
copy p "[EMAIL_ADDRESS][DOMAIN_NAME]"
click at [228, 23] on link "Calendar" at bounding box center [231, 18] width 34 height 26
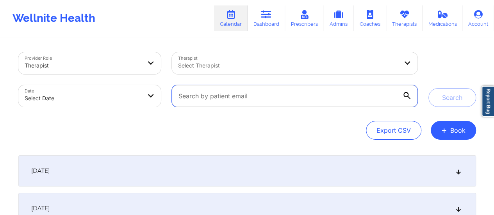
click at [265, 93] on input "text" at bounding box center [294, 96] width 245 height 22
paste input "[EMAIL_ADDRESS][DOMAIN_NAME]"
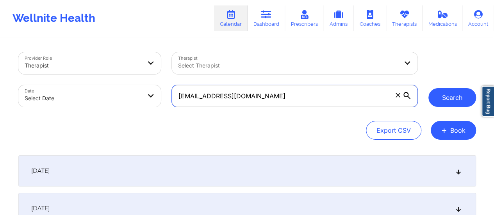
type input "[EMAIL_ADDRESS][DOMAIN_NAME]"
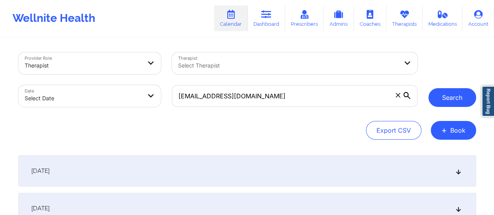
click at [470, 103] on button "Search" at bounding box center [453, 97] width 48 height 19
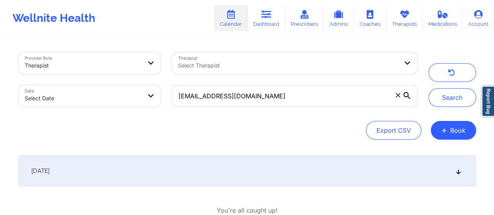
scroll to position [51, 0]
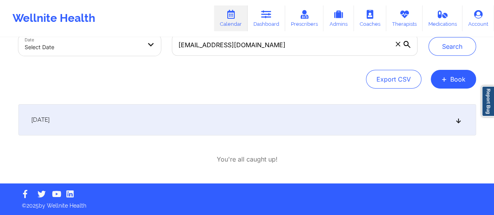
click at [201, 125] on div "[DATE]" at bounding box center [247, 119] width 458 height 31
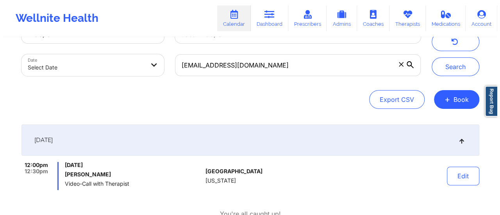
scroll to position [86, 0]
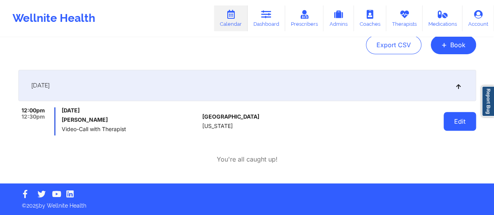
click at [455, 118] on button "Edit" at bounding box center [460, 121] width 32 height 19
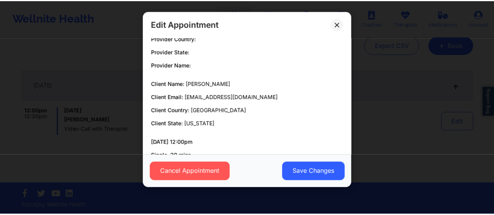
scroll to position [0, 0]
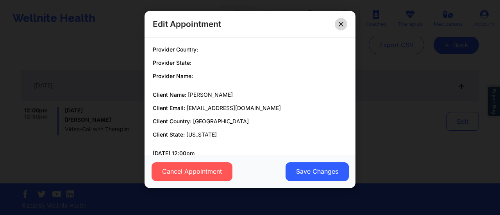
click at [344, 26] on button at bounding box center [341, 24] width 13 height 13
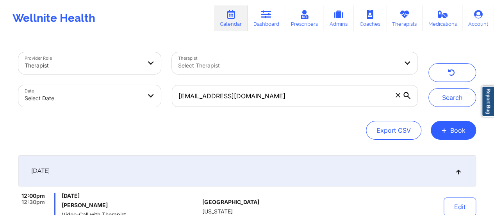
scroll to position [86, 0]
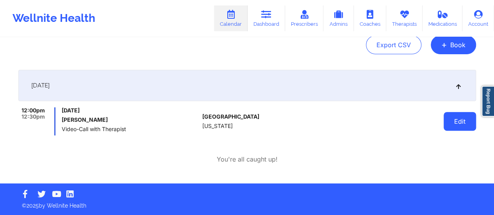
click at [464, 122] on button "Edit" at bounding box center [460, 121] width 32 height 19
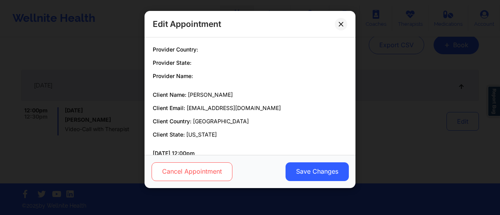
click at [218, 170] on button "Cancel Appointment" at bounding box center [192, 172] width 81 height 19
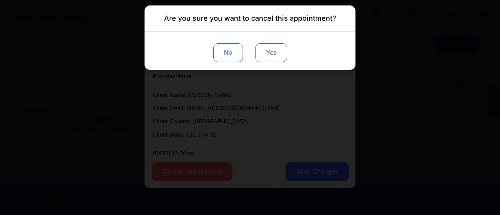
click at [274, 46] on button "Yes" at bounding box center [272, 52] width 32 height 19
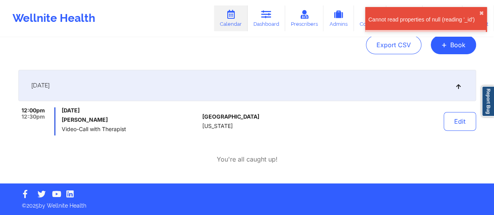
scroll to position [0, 0]
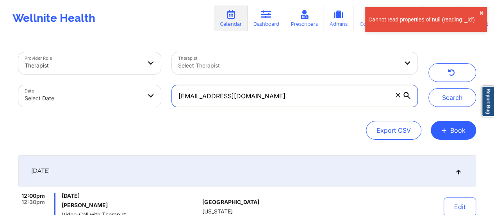
click at [302, 95] on input "[EMAIL_ADDRESS][DOMAIN_NAME]" at bounding box center [294, 96] width 245 height 22
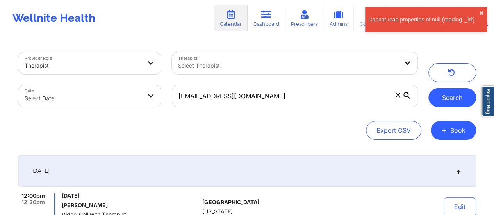
click at [467, 98] on button "Search" at bounding box center [453, 97] width 48 height 19
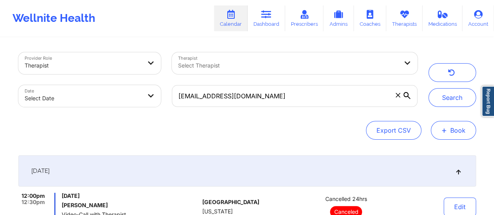
click at [464, 134] on button "+ Book" at bounding box center [453, 130] width 45 height 19
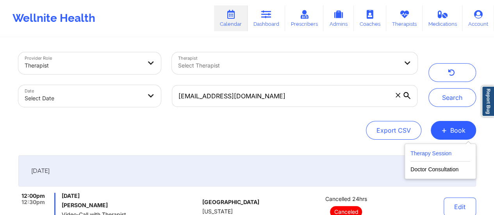
click at [421, 153] on button "Therapy Session" at bounding box center [441, 155] width 60 height 13
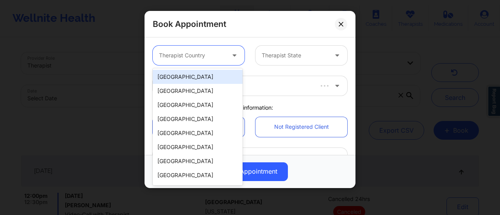
click at [204, 56] on div at bounding box center [192, 55] width 66 height 9
click at [198, 73] on div "[GEOGRAPHIC_DATA]" at bounding box center [198, 77] width 90 height 14
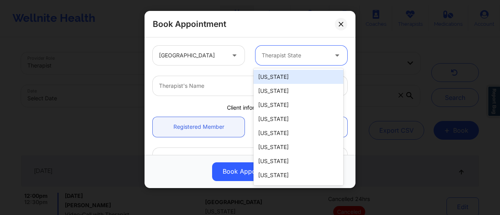
click at [281, 55] on div at bounding box center [295, 55] width 66 height 9
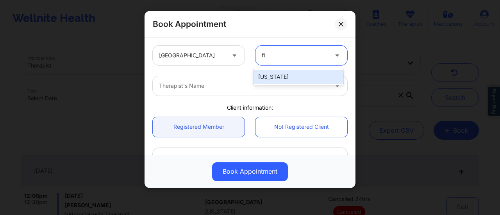
type input "flo"
click at [283, 77] on div "[US_STATE]" at bounding box center [299, 77] width 90 height 14
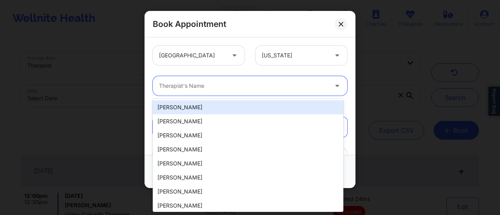
click at [234, 86] on div at bounding box center [243, 85] width 169 height 9
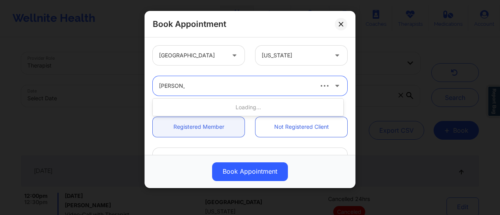
type input "[PERSON_NAME]"
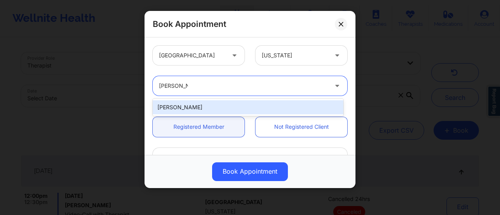
click at [233, 106] on div "[PERSON_NAME]" at bounding box center [248, 107] width 191 height 14
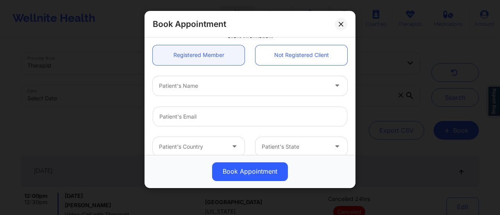
scroll to position [75, 0]
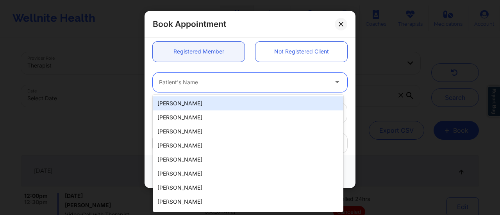
click at [215, 86] on div at bounding box center [243, 82] width 169 height 9
paste input "[PERSON_NAME]"
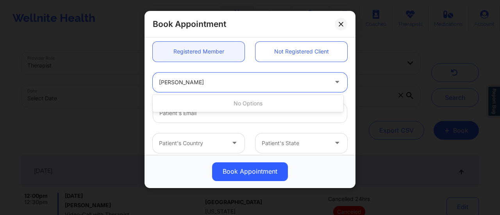
type input "[PERSON_NAME]"
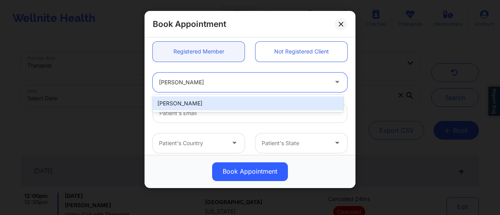
click at [218, 105] on div "[PERSON_NAME]" at bounding box center [248, 104] width 191 height 14
type input "[EMAIL_ADDRESS][DOMAIN_NAME]"
type input "[PHONE_NUMBER]"
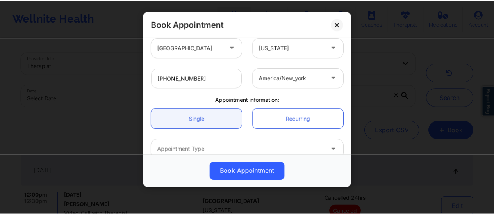
scroll to position [214, 0]
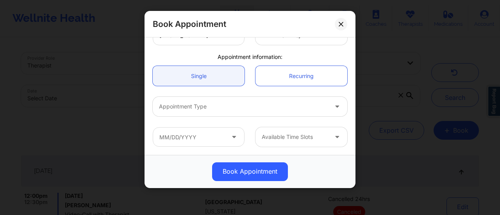
click at [223, 111] on div at bounding box center [243, 106] width 169 height 9
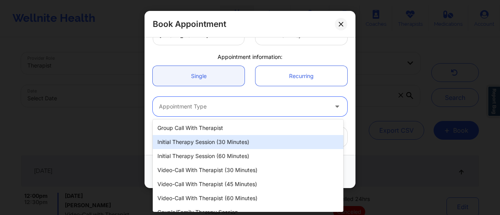
click at [223, 145] on div "Initial Therapy Session (30 minutes)" at bounding box center [248, 142] width 191 height 14
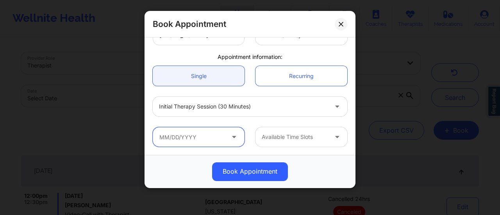
click at [222, 145] on input "text" at bounding box center [199, 137] width 92 height 20
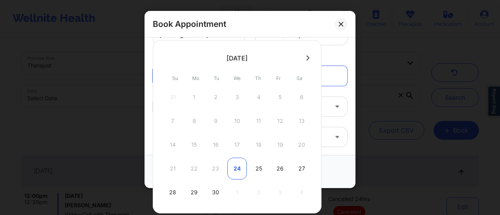
click at [234, 167] on div "24" at bounding box center [237, 169] width 20 height 22
type input "[DATE]"
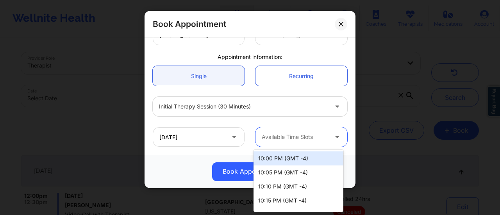
click at [302, 136] on div at bounding box center [295, 136] width 66 height 9
click at [302, 160] on div "10:00 PM (GMT -4)" at bounding box center [299, 159] width 90 height 14
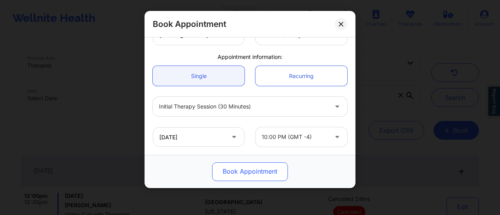
click at [244, 170] on button "Book Appointment" at bounding box center [250, 172] width 76 height 19
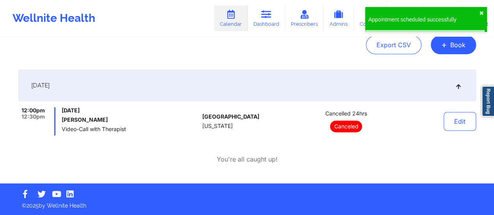
scroll to position [0, 0]
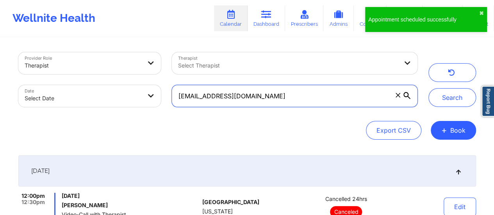
click at [276, 95] on input "[EMAIL_ADDRESS][DOMAIN_NAME]" at bounding box center [294, 96] width 245 height 22
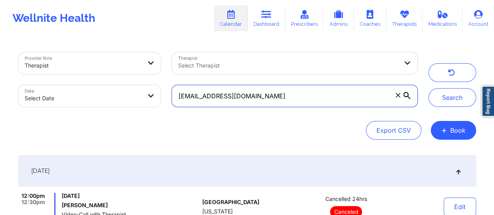
click at [348, 97] on input "[EMAIL_ADDRESS][DOMAIN_NAME]" at bounding box center [294, 96] width 245 height 22
paste input "[EMAIL_ADDRESS]"
type input "[EMAIL_ADDRESS][DOMAIN_NAME]"
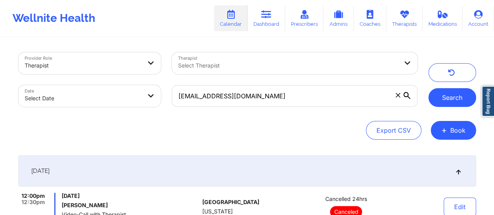
drag, startPoint x: 451, startPoint y: 111, endPoint x: 449, endPoint y: 103, distance: 7.6
click at [449, 103] on div "Provider Role Therapist Therapist Select Therapist Date Select Date [EMAIL_ADDR…" at bounding box center [247, 80] width 469 height 66
click at [449, 103] on button "Search" at bounding box center [453, 97] width 48 height 19
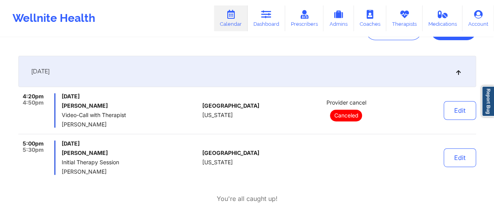
scroll to position [139, 0]
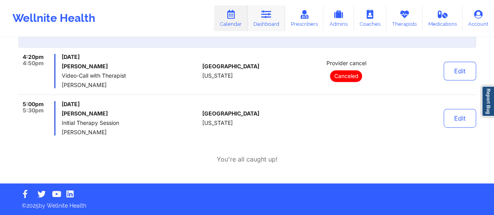
click at [269, 19] on link "Dashboard" at bounding box center [267, 18] width 38 height 26
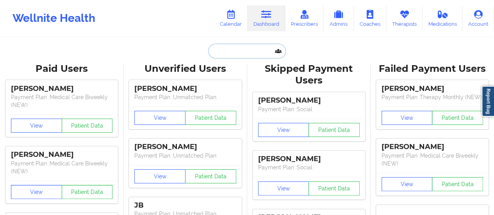
click at [240, 47] on input "text" at bounding box center [246, 51] width 77 height 15
paste input "[EMAIL_ADDRESS][DOMAIN_NAME]"
type input "[EMAIL_ADDRESS][DOMAIN_NAME]"
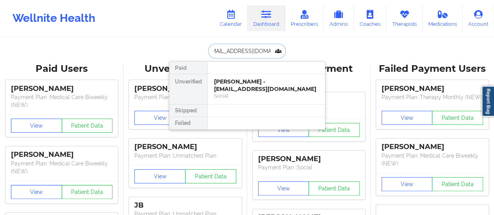
click at [239, 86] on div "[PERSON_NAME] - [EMAIL_ADDRESS][DOMAIN_NAME]" at bounding box center [266, 85] width 105 height 14
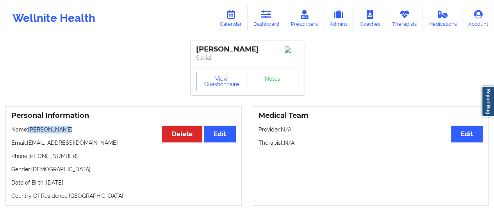
drag, startPoint x: 30, startPoint y: 132, endPoint x: 65, endPoint y: 133, distance: 35.2
click at [65, 133] on p "Name: [PERSON_NAME]" at bounding box center [123, 130] width 225 height 8
copy p "[PERSON_NAME]"
click at [264, 23] on link "Dashboard" at bounding box center [267, 18] width 38 height 26
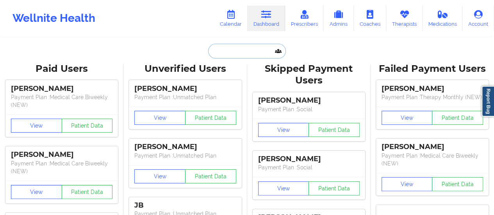
click at [231, 57] on input "text" at bounding box center [246, 51] width 77 height 15
paste input "[EMAIL_ADDRESS][DOMAIN_NAME]"
type input "[EMAIL_ADDRESS][DOMAIN_NAME]"
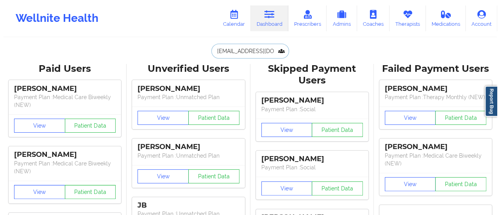
scroll to position [0, 2]
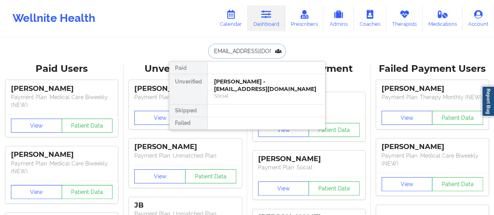
click at [241, 89] on div "[PERSON_NAME] - [EMAIL_ADDRESS][DOMAIN_NAME]" at bounding box center [266, 85] width 105 height 14
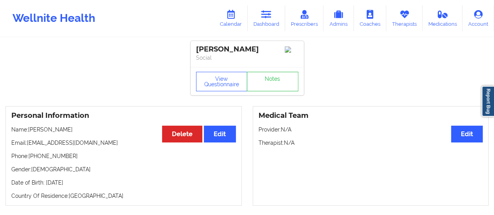
drag, startPoint x: 77, startPoint y: 132, endPoint x: 30, endPoint y: 132, distance: 46.9
click at [30, 132] on p "Name: [PERSON_NAME]" at bounding box center [123, 130] width 225 height 8
copy p "[PERSON_NAME]"
click at [231, 16] on icon at bounding box center [231, 14] width 10 height 9
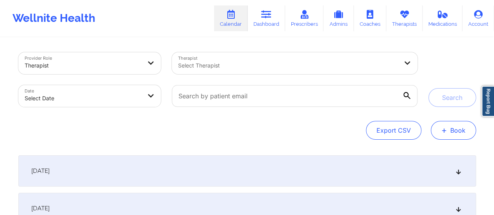
click at [448, 122] on button "+ Book" at bounding box center [453, 130] width 45 height 19
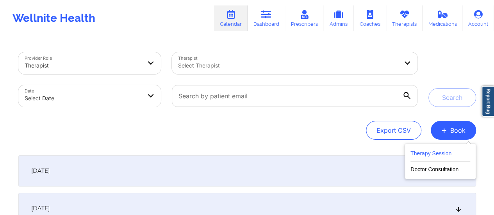
click at [443, 156] on button "Therapy Session" at bounding box center [441, 155] width 60 height 13
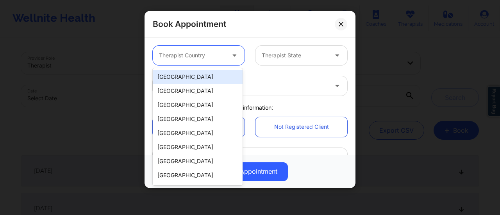
click at [214, 57] on div at bounding box center [192, 55] width 66 height 9
click at [186, 78] on div "[GEOGRAPHIC_DATA]" at bounding box center [198, 77] width 90 height 14
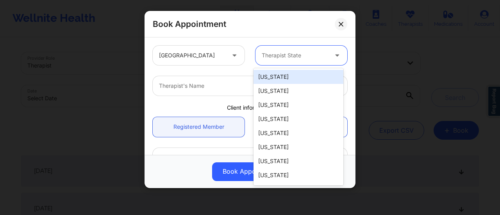
click at [273, 60] on div at bounding box center [295, 55] width 66 height 9
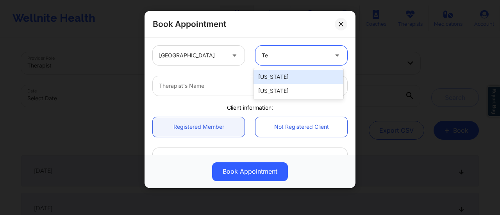
type input "Tex"
click at [275, 72] on div "[US_STATE]" at bounding box center [299, 77] width 90 height 14
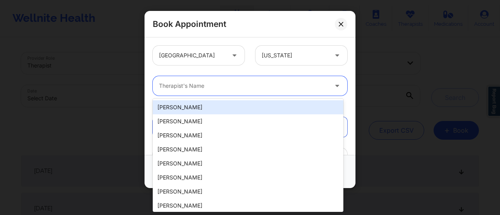
click at [254, 86] on div at bounding box center [243, 85] width 169 height 9
type input "B"
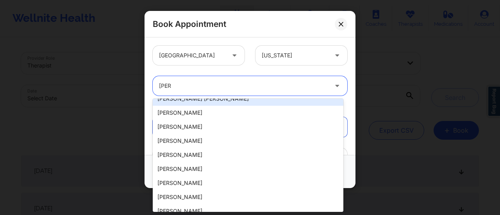
scroll to position [38, 0]
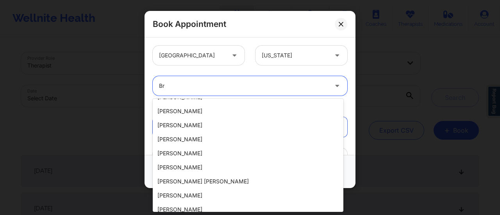
type input "B"
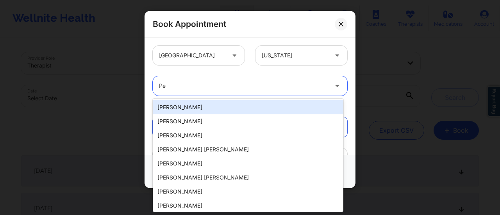
type input "P"
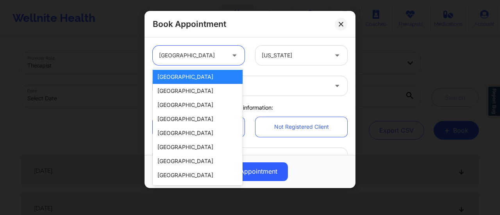
click at [209, 63] on div "[GEOGRAPHIC_DATA]" at bounding box center [192, 56] width 66 height 20
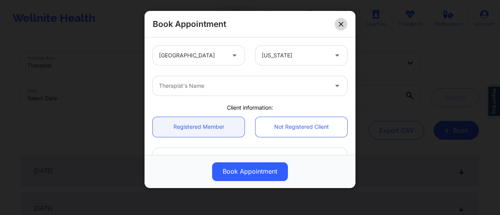
click at [341, 23] on icon at bounding box center [341, 24] width 5 height 5
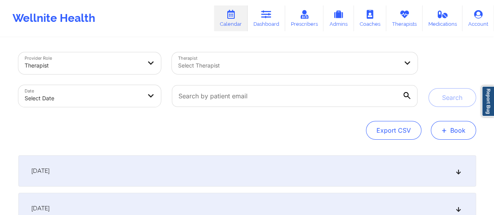
click at [470, 124] on button "+ Book" at bounding box center [453, 130] width 45 height 19
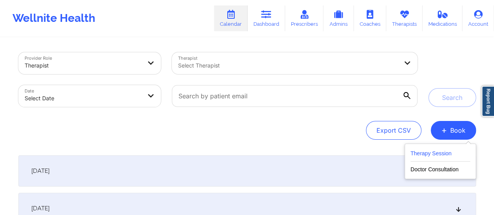
click at [422, 154] on button "Therapy Session" at bounding box center [441, 155] width 60 height 13
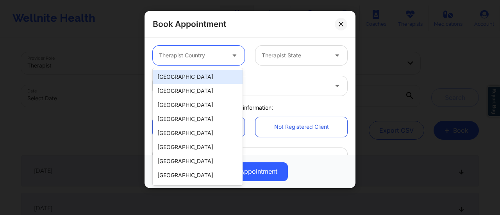
click at [195, 60] on div "Therapist Country" at bounding box center [189, 56] width 73 height 20
click at [194, 82] on div "[GEOGRAPHIC_DATA]" at bounding box center [198, 77] width 90 height 14
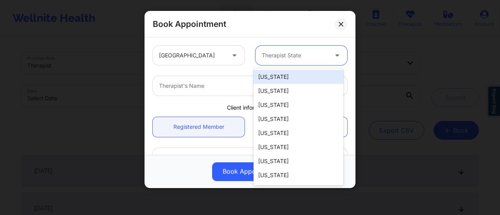
click at [311, 56] on div at bounding box center [295, 55] width 66 height 9
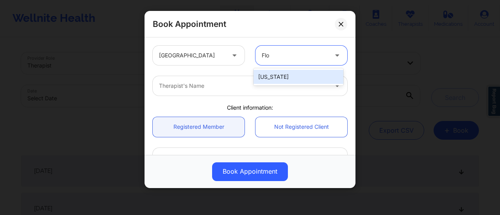
type input "[PERSON_NAME]"
click at [305, 73] on div "[US_STATE]" at bounding box center [299, 77] width 90 height 14
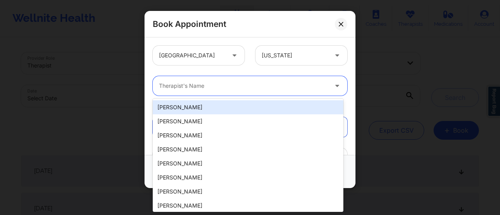
click at [234, 91] on div "Therapist's Name" at bounding box center [241, 86] width 176 height 20
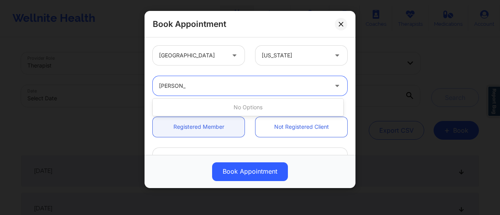
type input "[PERSON_NAME] P"
click at [301, 57] on div at bounding box center [295, 55] width 66 height 9
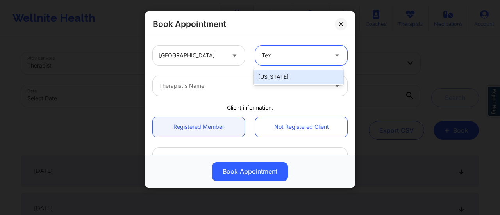
type input "Texa"
click at [291, 73] on div "[US_STATE]" at bounding box center [299, 77] width 90 height 14
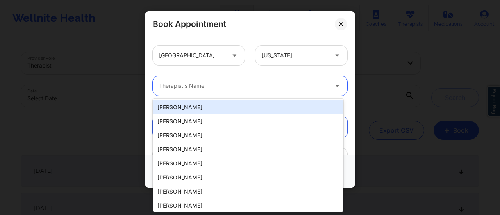
click at [240, 84] on div at bounding box center [243, 85] width 169 height 9
type input "[PERSON_NAME]"
click at [79, 66] on div "Book Appointment [GEOGRAPHIC_DATA] [US_STATE] 50 results available for search t…" at bounding box center [250, 107] width 500 height 215
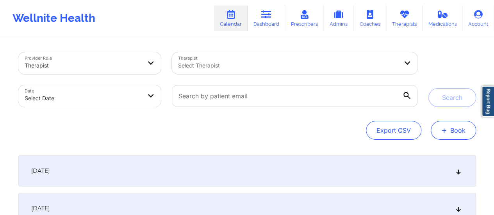
click at [450, 134] on button "+ Book" at bounding box center [453, 130] width 45 height 19
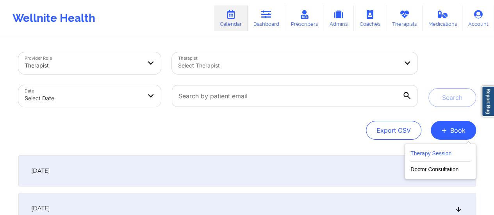
click at [438, 154] on button "Therapy Session" at bounding box center [441, 155] width 60 height 13
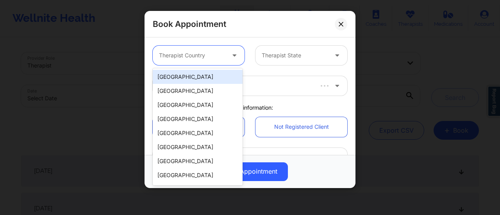
click at [197, 51] on div at bounding box center [192, 55] width 66 height 9
click at [188, 77] on div "[GEOGRAPHIC_DATA]" at bounding box center [198, 77] width 90 height 14
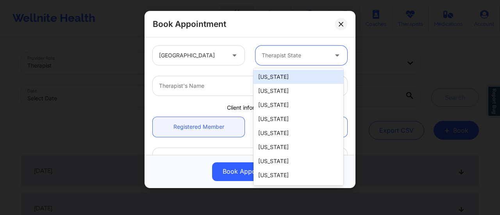
click at [275, 58] on div at bounding box center [295, 55] width 66 height 9
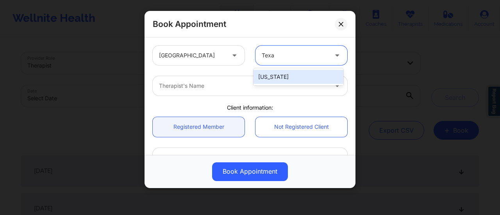
type input "[US_STATE]"
click at [272, 77] on div "[US_STATE]" at bounding box center [299, 77] width 90 height 14
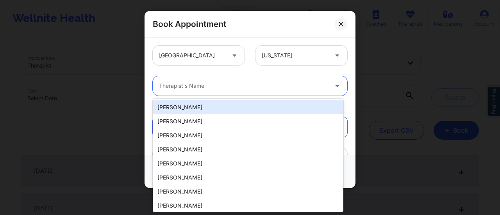
click at [244, 81] on div "Therapist's Name" at bounding box center [241, 86] width 176 height 20
type input "Brit"
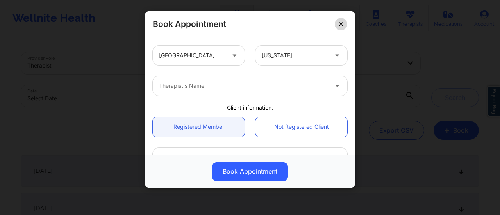
drag, startPoint x: 335, startPoint y: 28, endPoint x: 345, endPoint y: 25, distance: 10.0
click at [345, 25] on div "Book Appointment" at bounding box center [250, 24] width 211 height 27
click at [345, 25] on button at bounding box center [341, 24] width 13 height 13
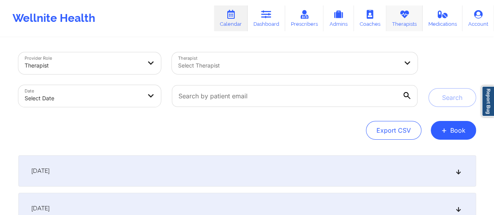
click at [404, 25] on link "Therapists" at bounding box center [404, 18] width 36 height 26
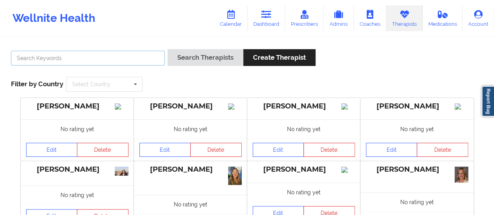
click at [146, 55] on input "text" at bounding box center [88, 58] width 154 height 15
click at [168, 49] on button "Search Therapists" at bounding box center [206, 57] width 76 height 17
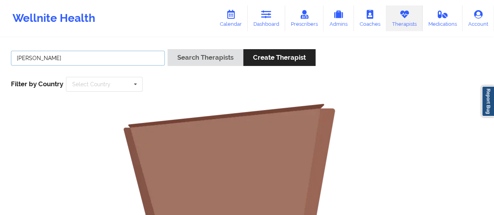
click at [52, 61] on input "[PERSON_NAME]" at bounding box center [88, 58] width 154 height 15
click at [168, 49] on button "Search Therapists" at bounding box center [206, 57] width 76 height 17
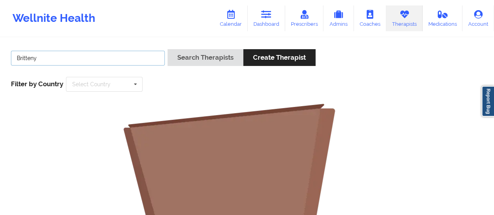
click at [168, 49] on button "Search Therapists" at bounding box center [206, 57] width 76 height 17
type input "B"
click at [168, 49] on button "Search Therapists" at bounding box center [206, 57] width 76 height 17
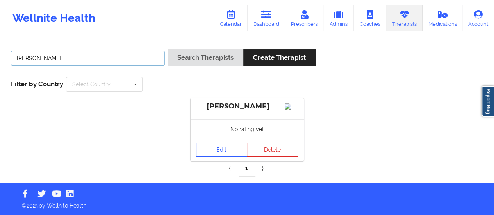
click at [103, 60] on input "[PERSON_NAME]" at bounding box center [88, 58] width 154 height 15
click at [168, 49] on button "Search Therapists" at bounding box center [206, 57] width 76 height 17
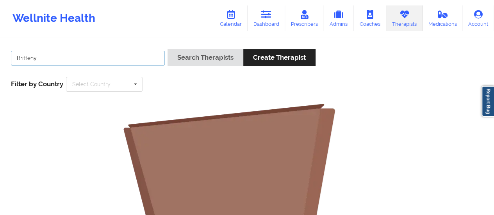
type input "[PERSON_NAME]"
click at [168, 49] on button "Search Therapists" at bounding box center [206, 57] width 76 height 17
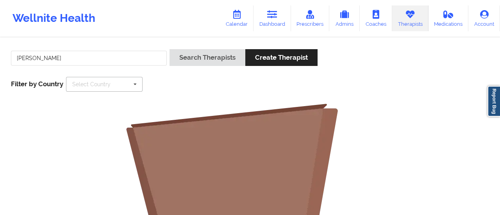
click at [106, 83] on div "Select Country" at bounding box center [91, 84] width 38 height 5
type input "Un"
click at [98, 100] on span "[GEOGRAPHIC_DATA]" at bounding box center [100, 99] width 55 height 6
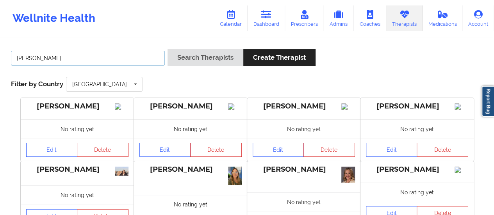
click at [83, 63] on input "[PERSON_NAME]" at bounding box center [88, 58] width 154 height 15
click at [168, 49] on button "Search Therapists" at bounding box center [206, 57] width 76 height 17
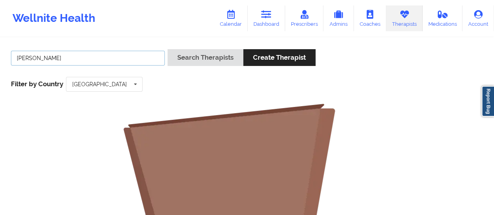
click at [39, 57] on input "[PERSON_NAME]" at bounding box center [88, 58] width 154 height 15
click at [101, 52] on input "[PERSON_NAME]" at bounding box center [88, 58] width 154 height 15
click at [168, 49] on button "Search Therapists" at bounding box center [206, 57] width 76 height 17
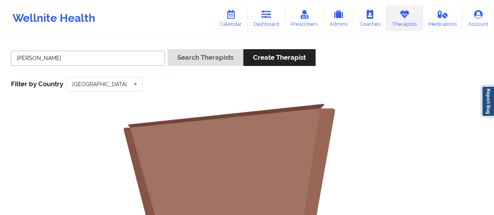
click at [17, 58] on input "[PERSON_NAME]" at bounding box center [88, 58] width 154 height 15
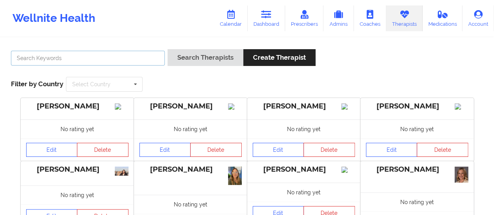
click at [145, 54] on input "text" at bounding box center [88, 58] width 154 height 15
paste input "Mohsin Zafar"
type input "Mohsin Zafar"
click at [168, 49] on button "Search Therapists" at bounding box center [206, 57] width 76 height 17
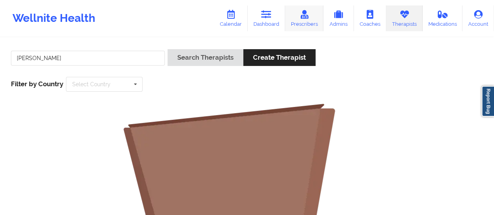
click at [315, 13] on link "Prescribers" at bounding box center [304, 18] width 39 height 26
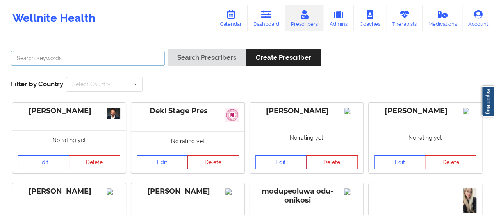
click at [114, 59] on input "text" at bounding box center [88, 58] width 154 height 15
paste input "Mohsin Zafar"
type input "Mohsin Zafar"
click at [168, 49] on button "Search Prescribers" at bounding box center [207, 57] width 79 height 17
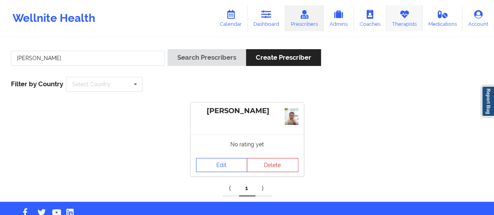
click at [402, 21] on link "Therapists" at bounding box center [404, 18] width 36 height 26
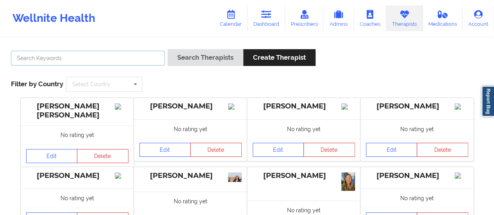
click at [67, 54] on input "text" at bounding box center [88, 58] width 154 height 15
type input "Britteny Petty"
click at [168, 49] on button "Search Therapists" at bounding box center [206, 57] width 76 height 17
